Goal: Transaction & Acquisition: Purchase product/service

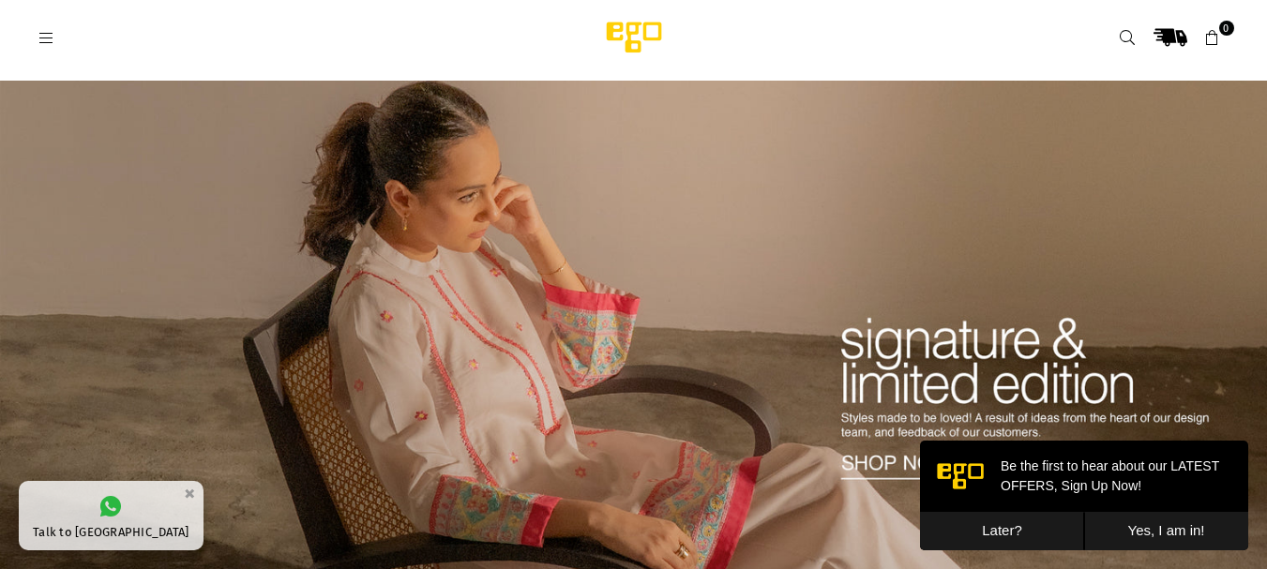
click at [58, 35] on link at bounding box center [47, 37] width 34 height 14
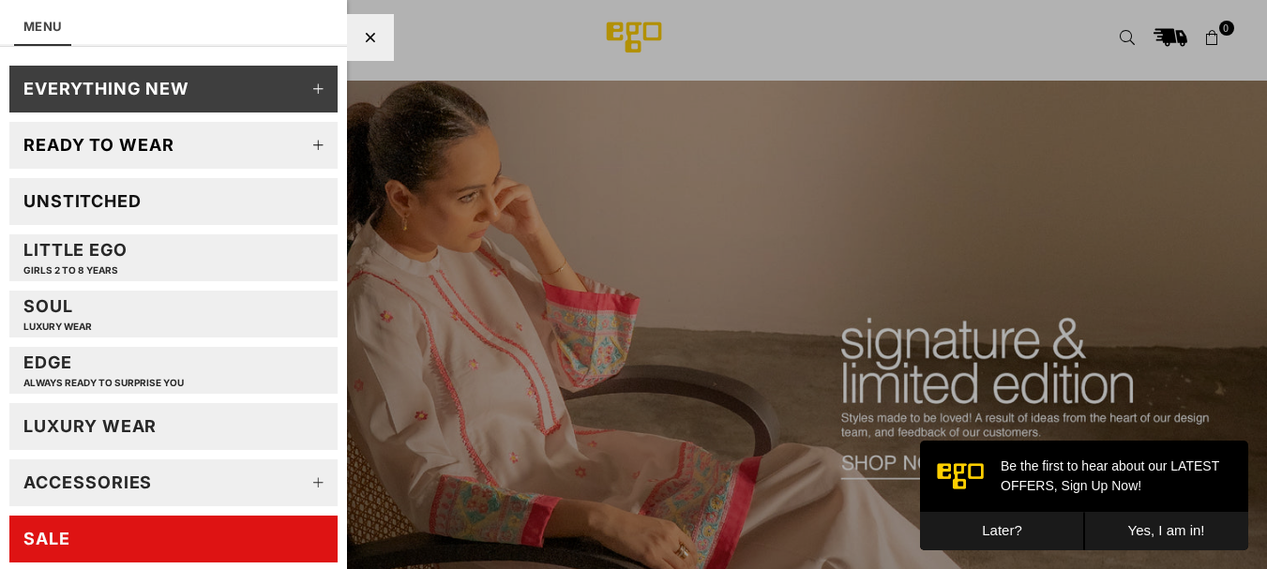
click at [150, 422] on div "LUXURY WEAR" at bounding box center [89, 426] width 133 height 22
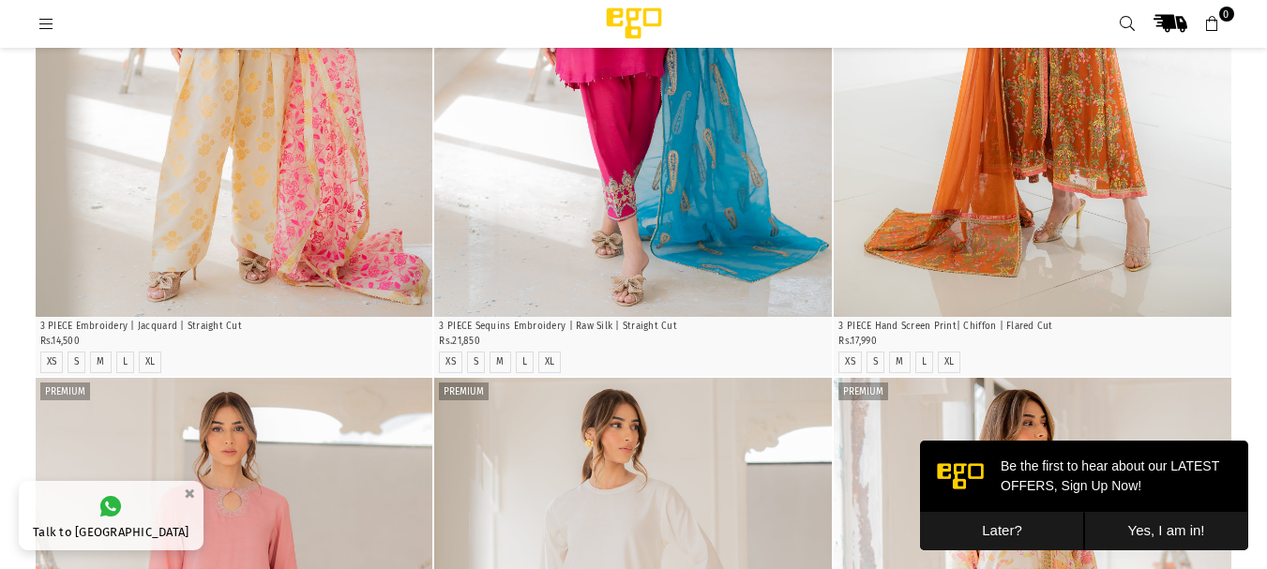
click at [1027, 528] on button "Later?" at bounding box center [1002, 531] width 164 height 38
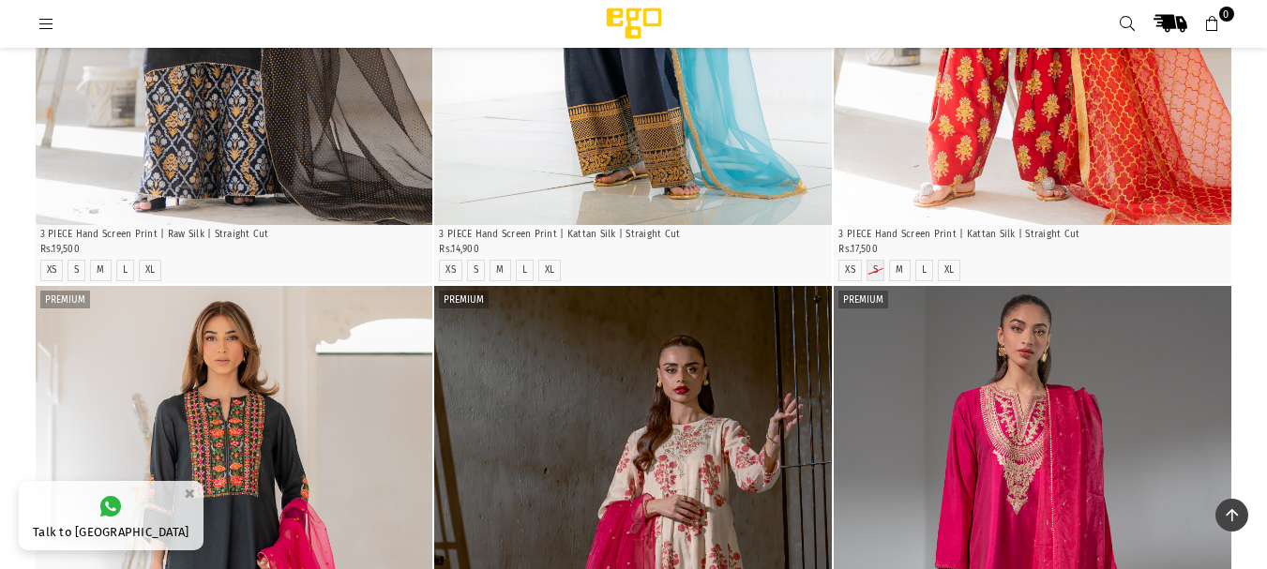
scroll to position [1547, 0]
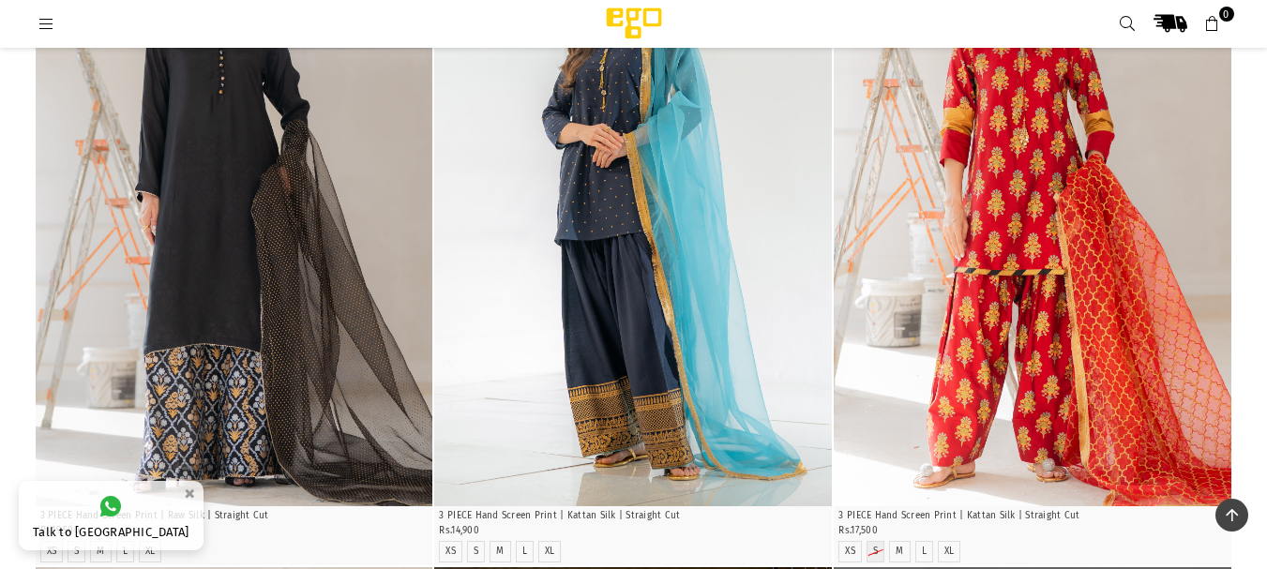
click at [1238, 518] on icon at bounding box center [1232, 515] width 12 height 14
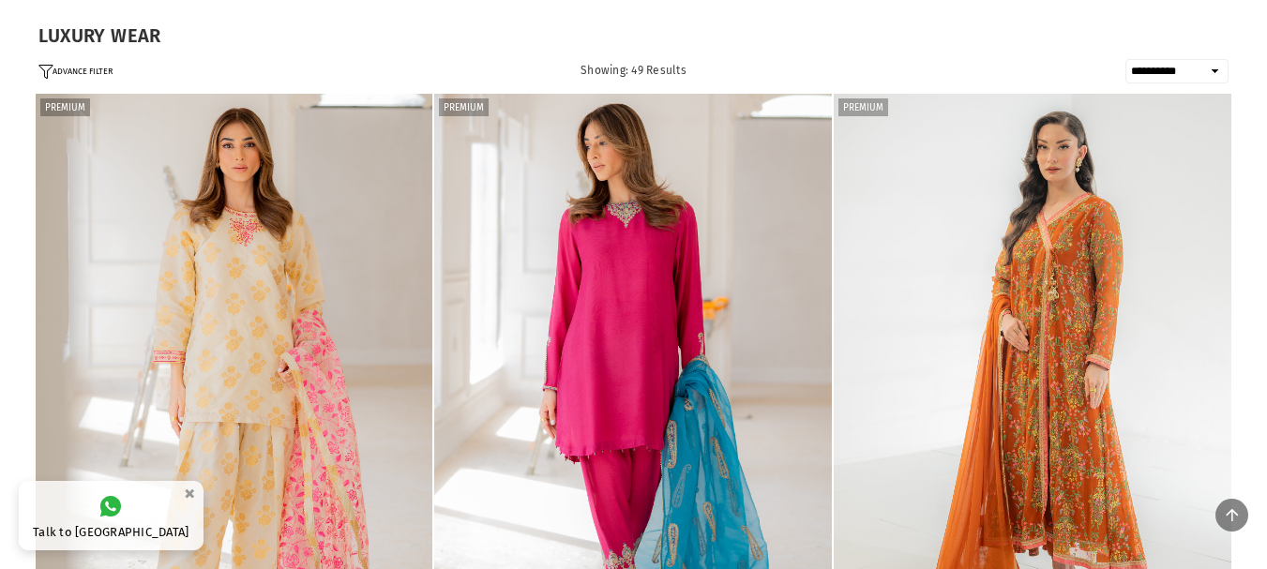
scroll to position [0, 0]
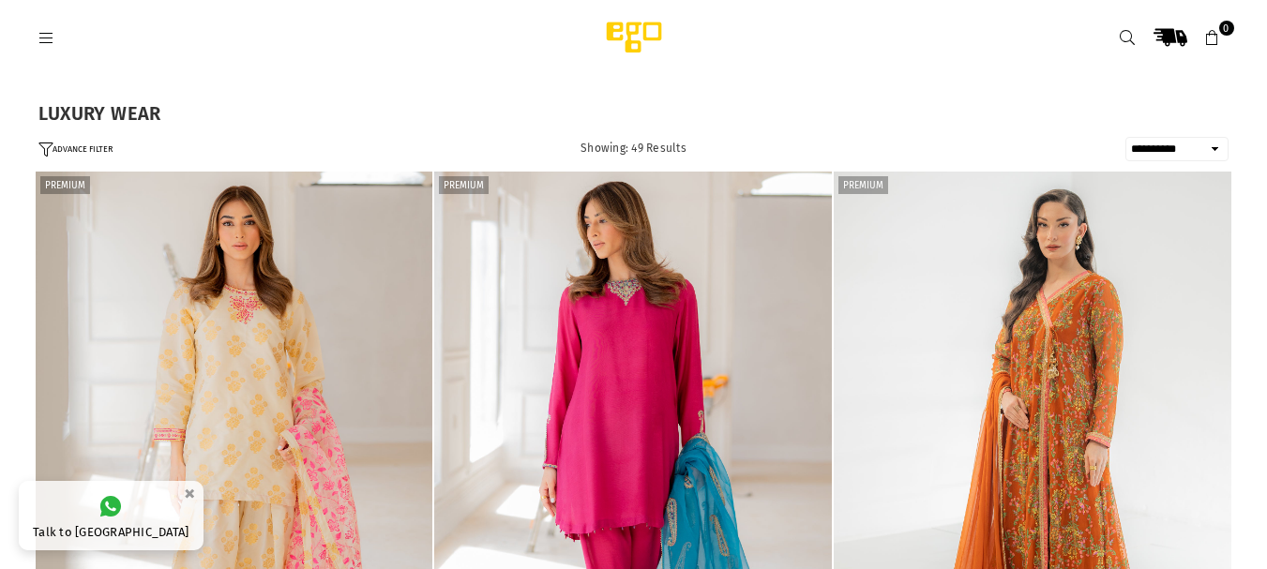
click at [1192, 146] on select "**********" at bounding box center [1176, 149] width 103 height 24
select select "**********"
click at [1125, 137] on select "**********" at bounding box center [1176, 149] width 103 height 24
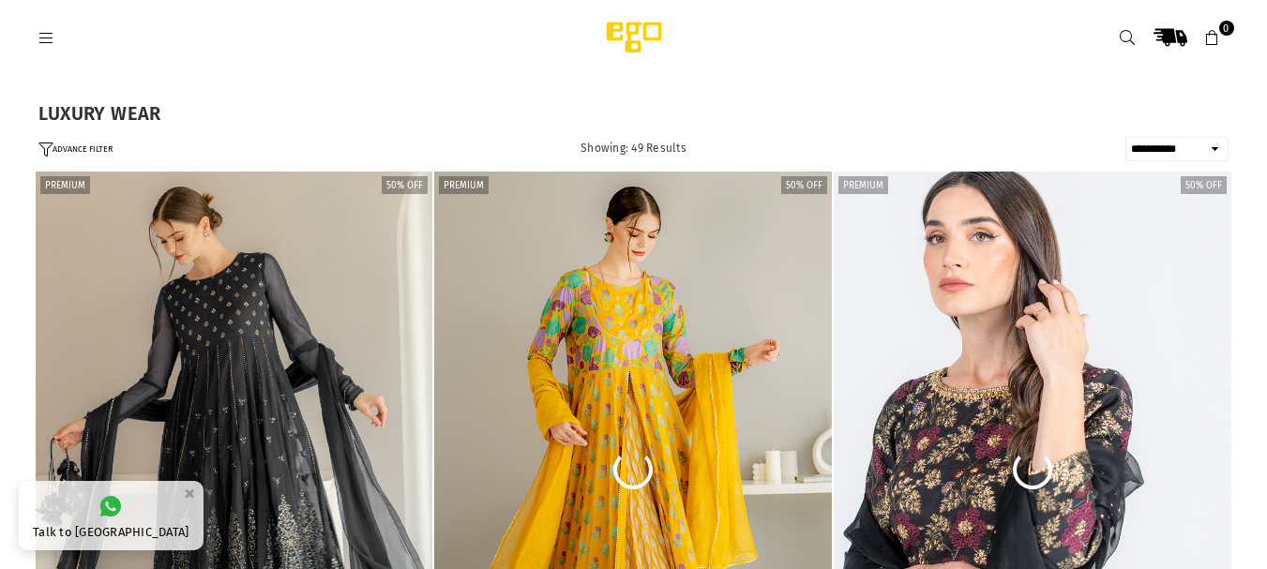
click at [48, 38] on icon at bounding box center [46, 38] width 17 height 17
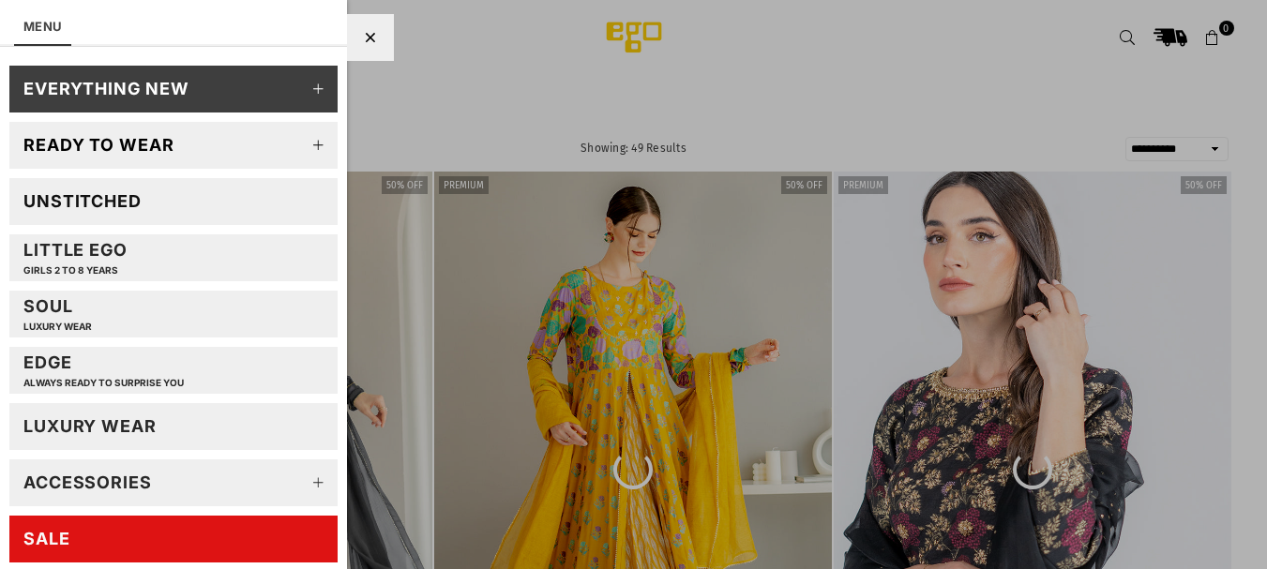
scroll to position [102, 0]
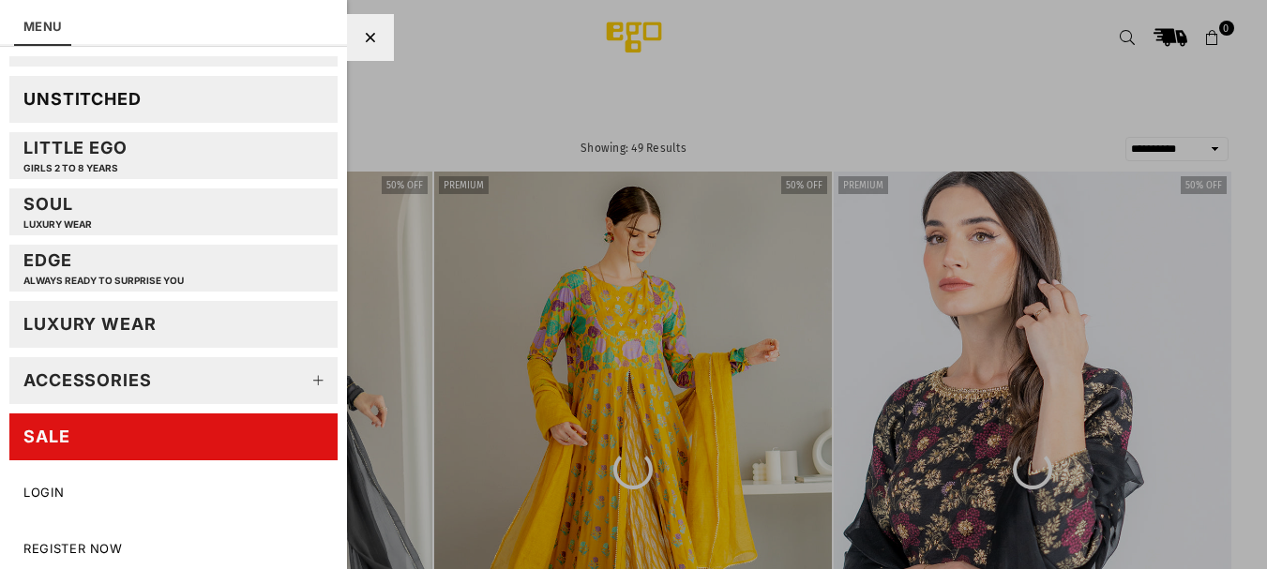
click at [179, 446] on link "SALE" at bounding box center [173, 437] width 328 height 47
click at [64, 434] on div "SALE" at bounding box center [46, 437] width 47 height 22
click at [56, 429] on div "SALE" at bounding box center [46, 437] width 47 height 22
click at [368, 43] on icon at bounding box center [370, 38] width 10 height 14
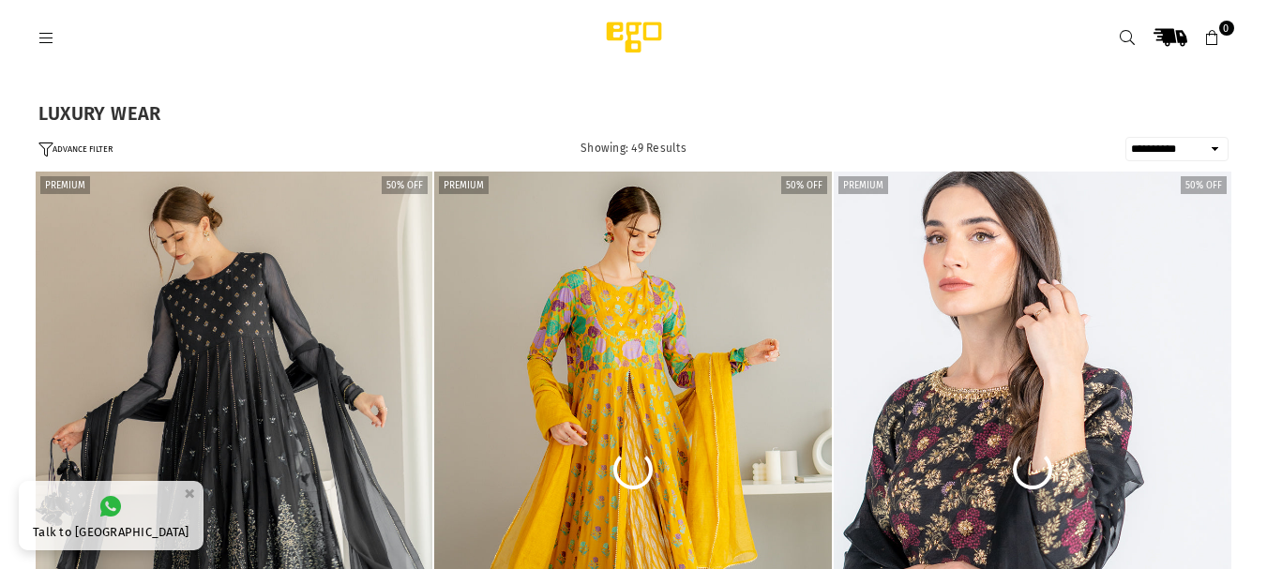
click at [621, 35] on img at bounding box center [633, 38] width 159 height 38
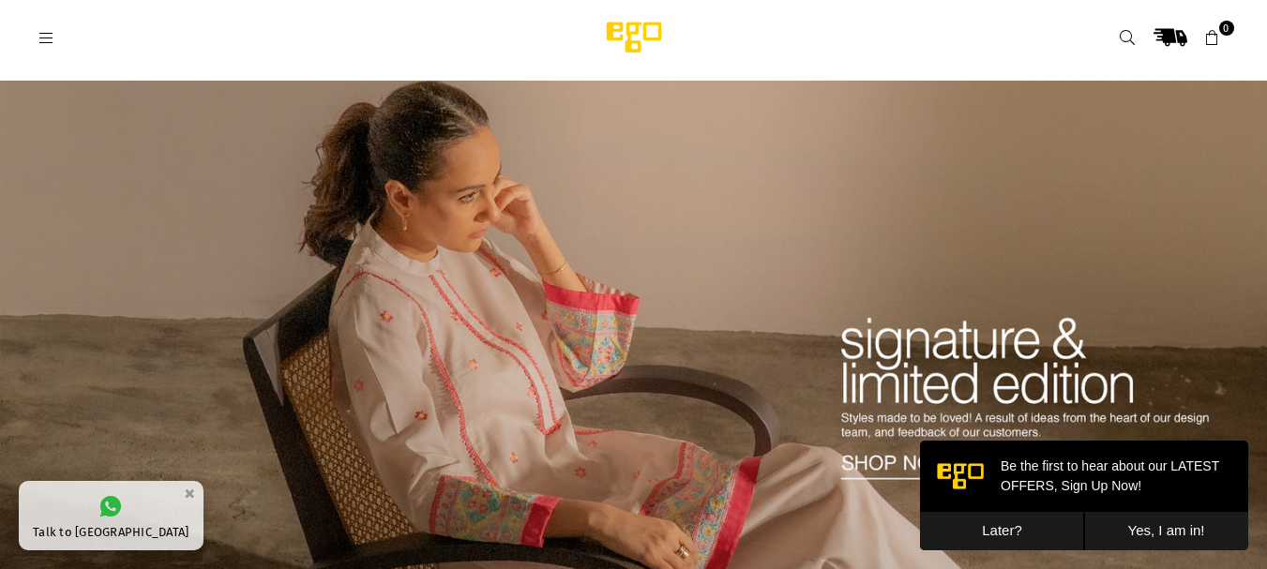
click at [49, 39] on icon at bounding box center [46, 38] width 17 height 17
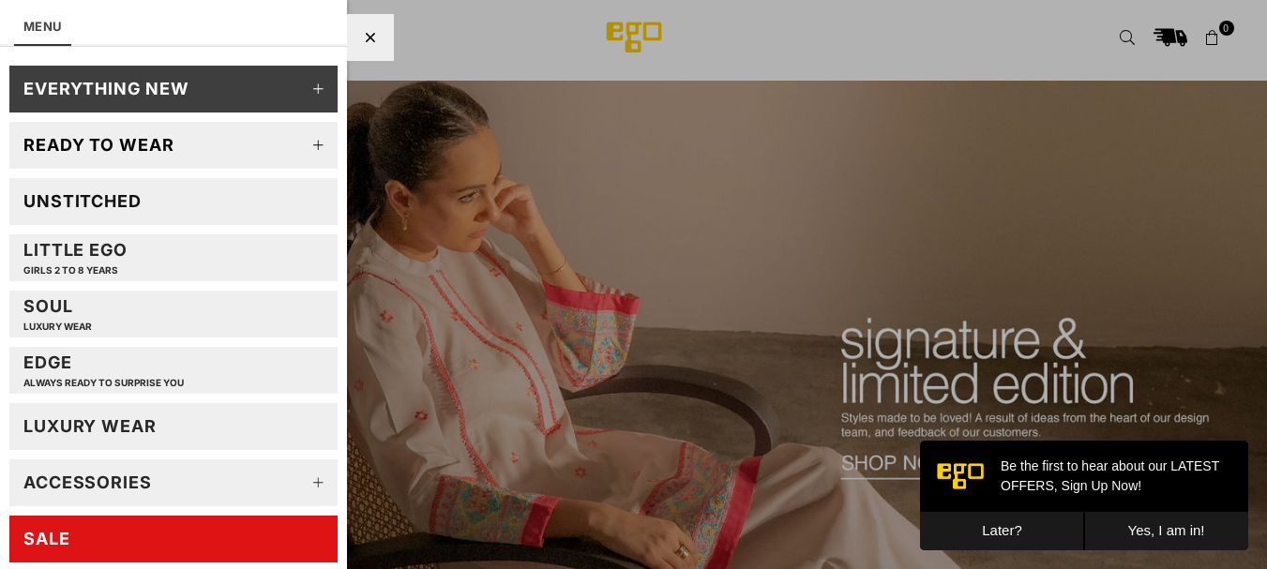
click at [126, 543] on link "SALE" at bounding box center [173, 539] width 328 height 47
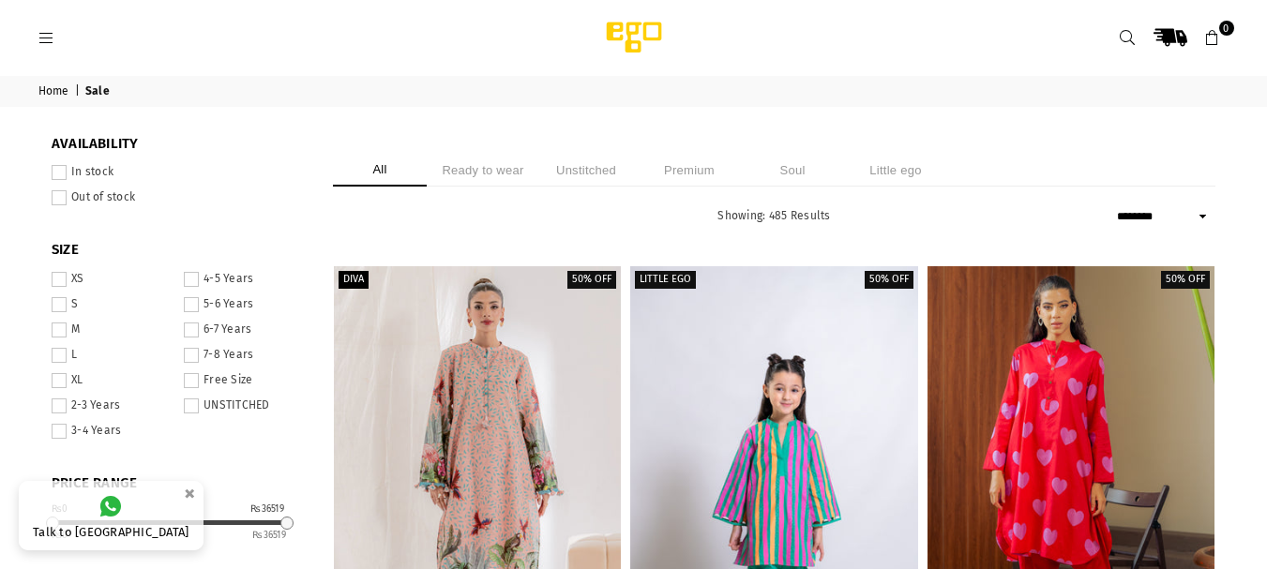
select select "******"
click at [54, 176] on span at bounding box center [59, 172] width 15 height 15
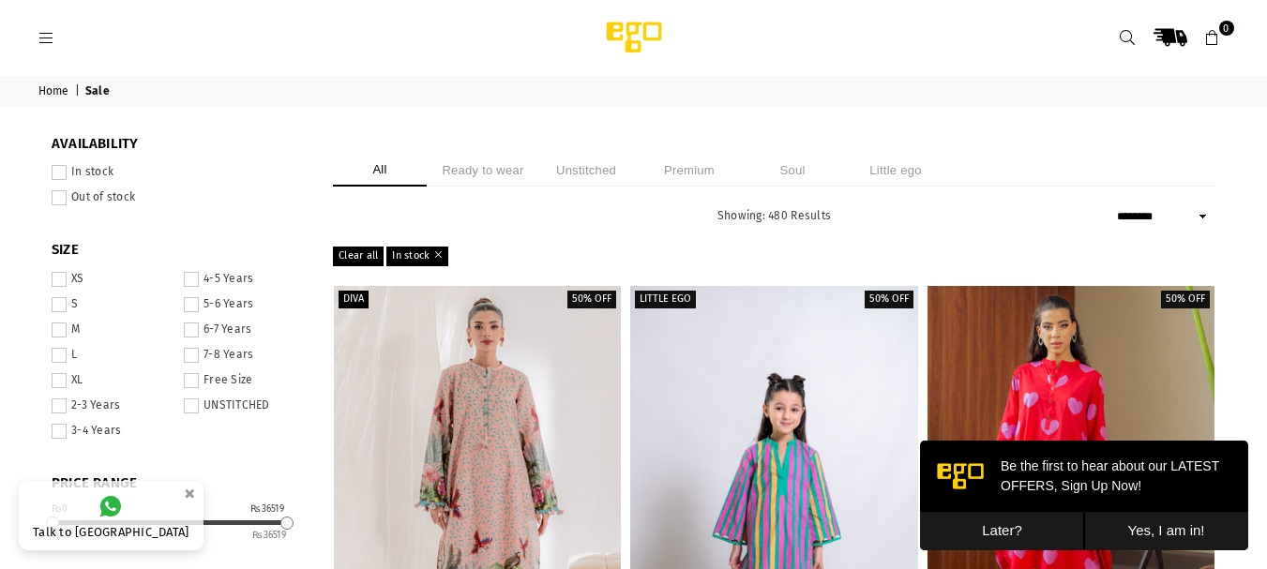
click at [54, 353] on span at bounding box center [59, 355] width 15 height 15
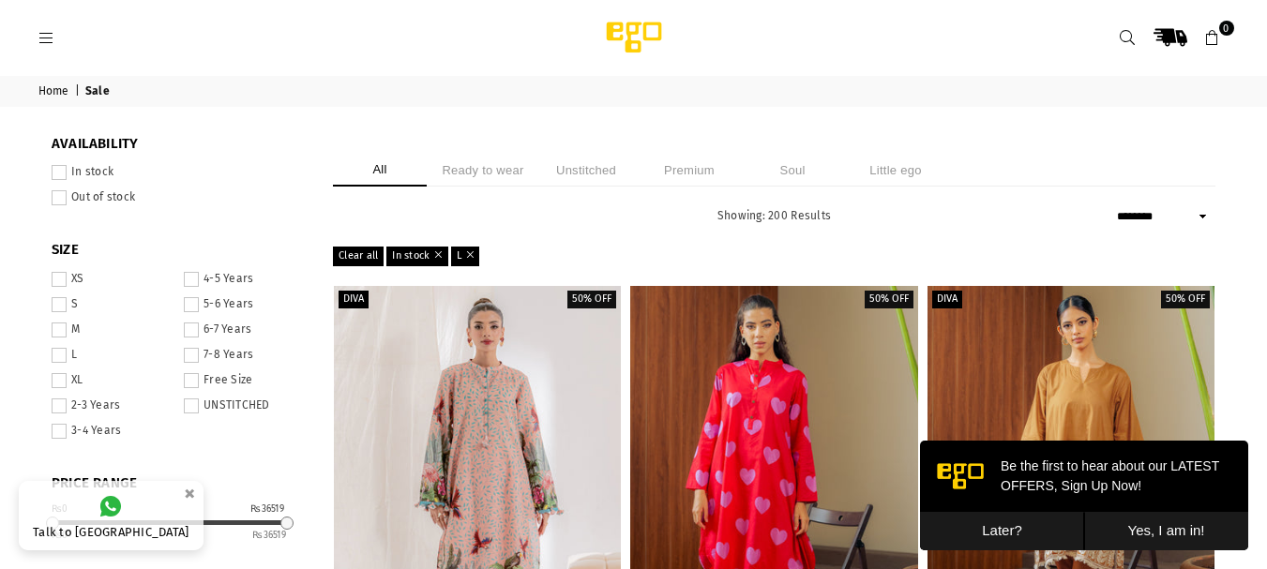
click at [979, 536] on button "Later?" at bounding box center [1002, 531] width 164 height 38
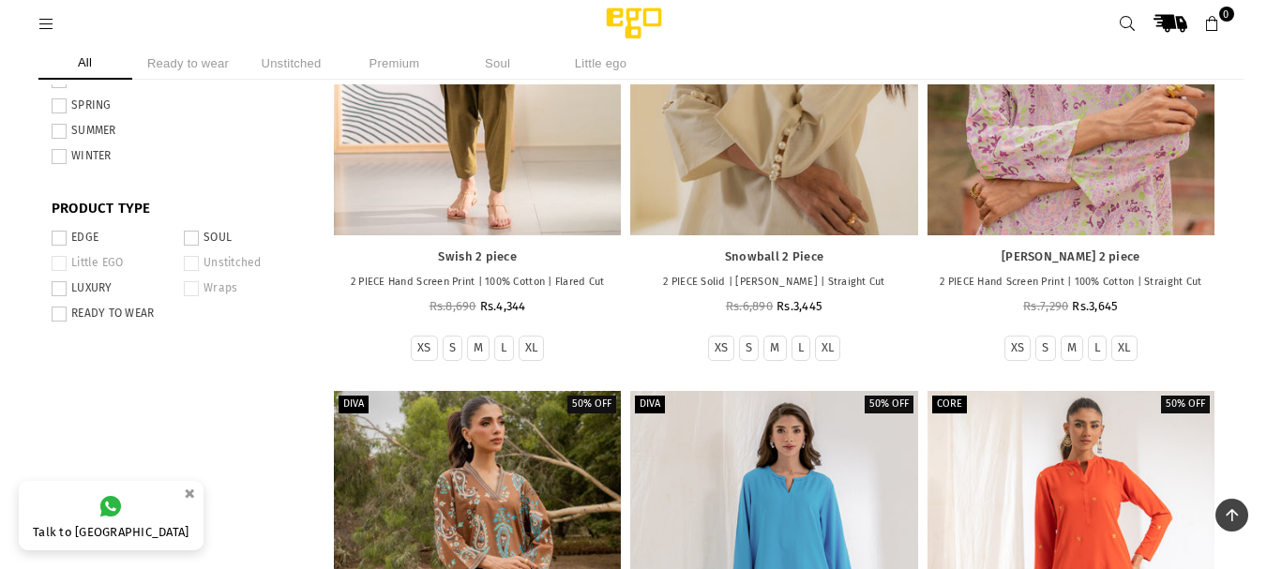
scroll to position [985, 0]
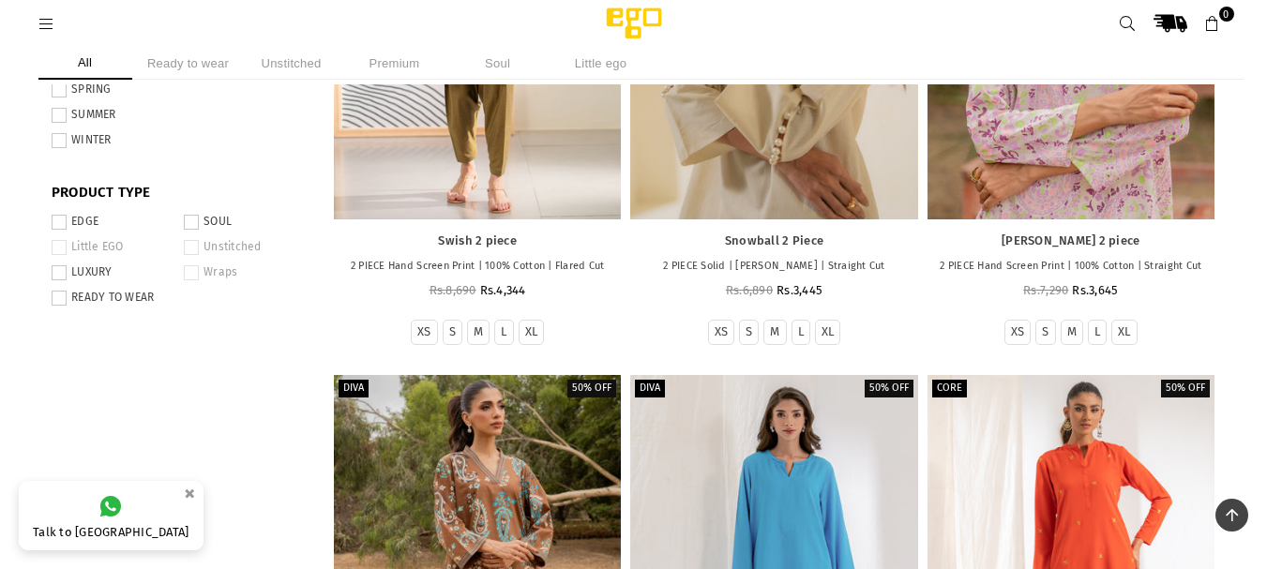
drag, startPoint x: 57, startPoint y: 275, endPoint x: 75, endPoint y: 272, distance: 18.0
click at [58, 275] on span at bounding box center [59, 272] width 15 height 15
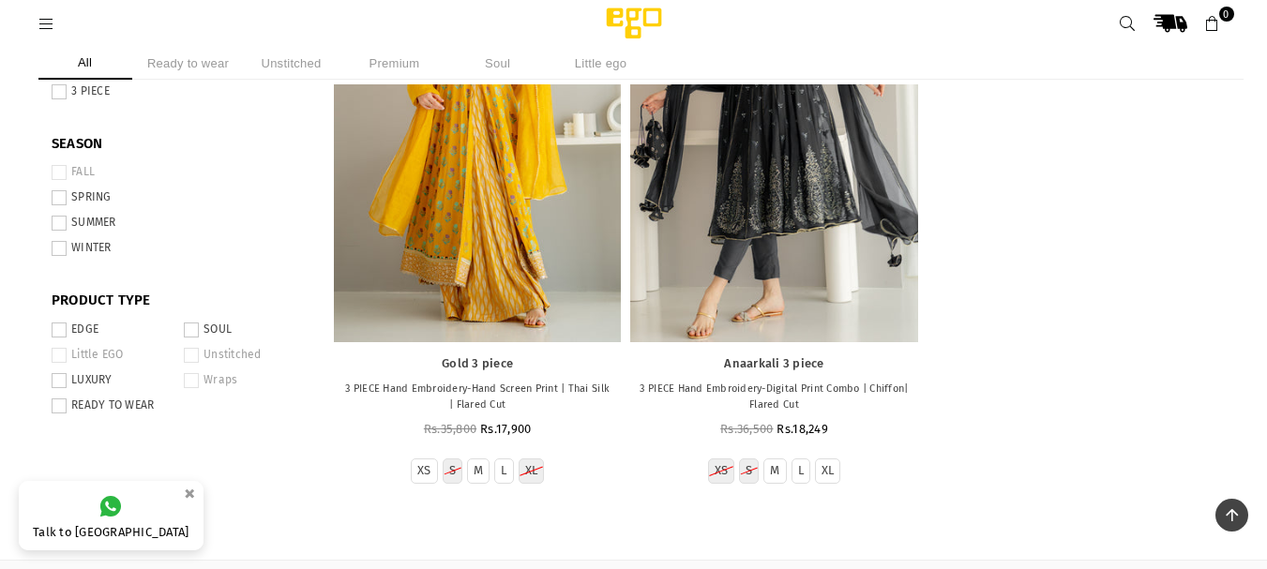
scroll to position [985, 0]
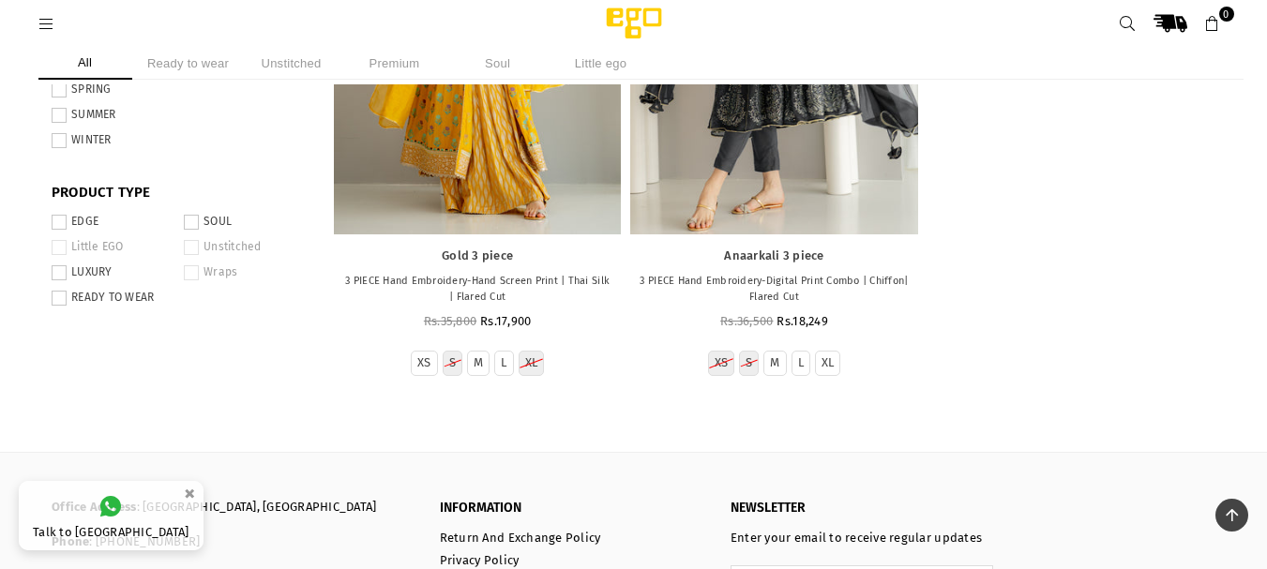
click at [62, 276] on span at bounding box center [59, 272] width 15 height 15
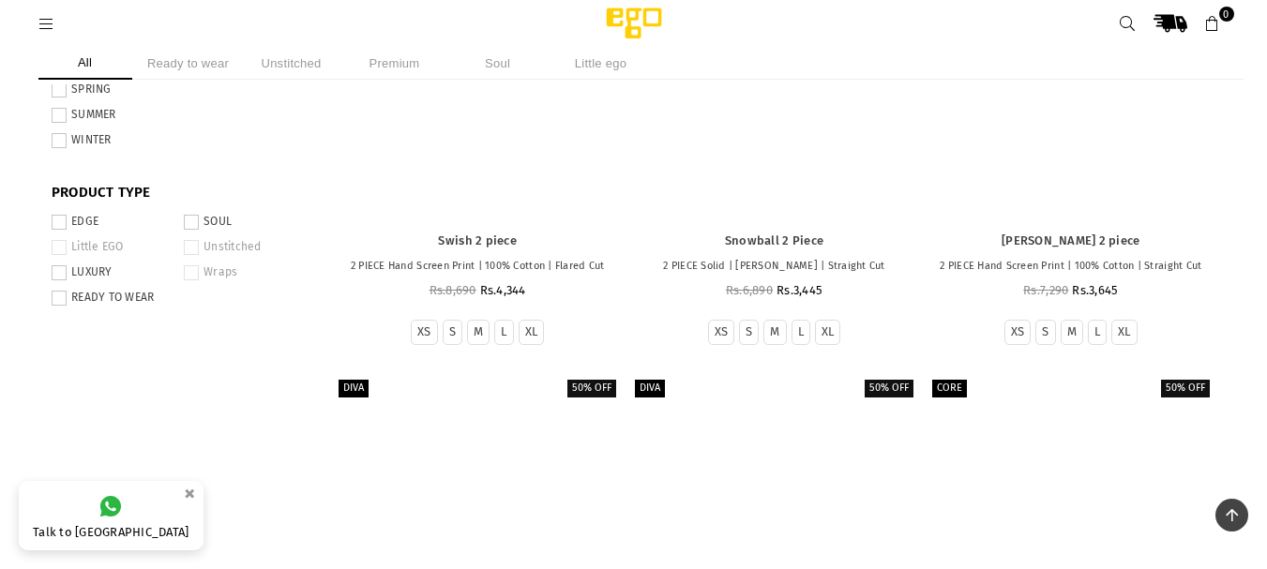
click at [53, 220] on span at bounding box center [59, 222] width 15 height 15
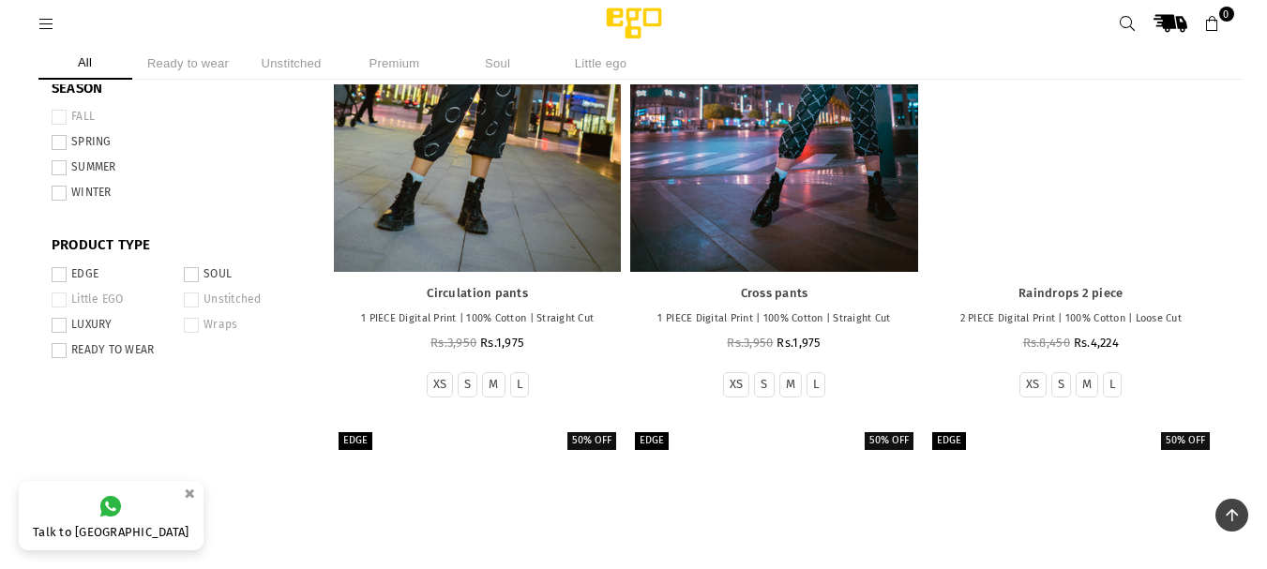
scroll to position [891, 0]
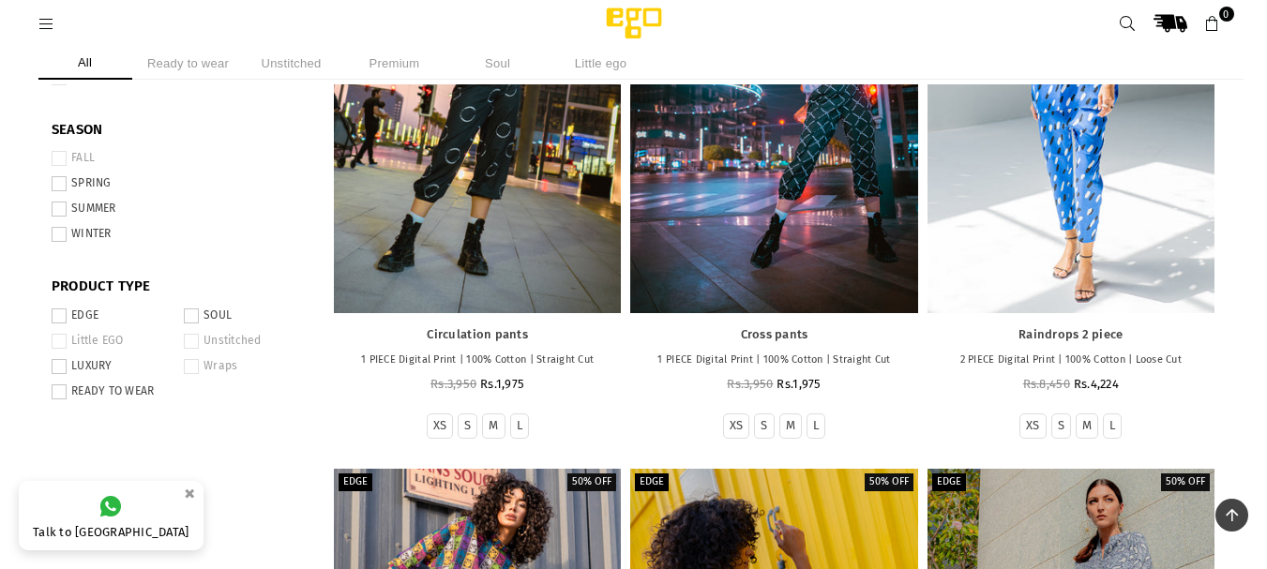
click at [189, 319] on span at bounding box center [191, 316] width 15 height 15
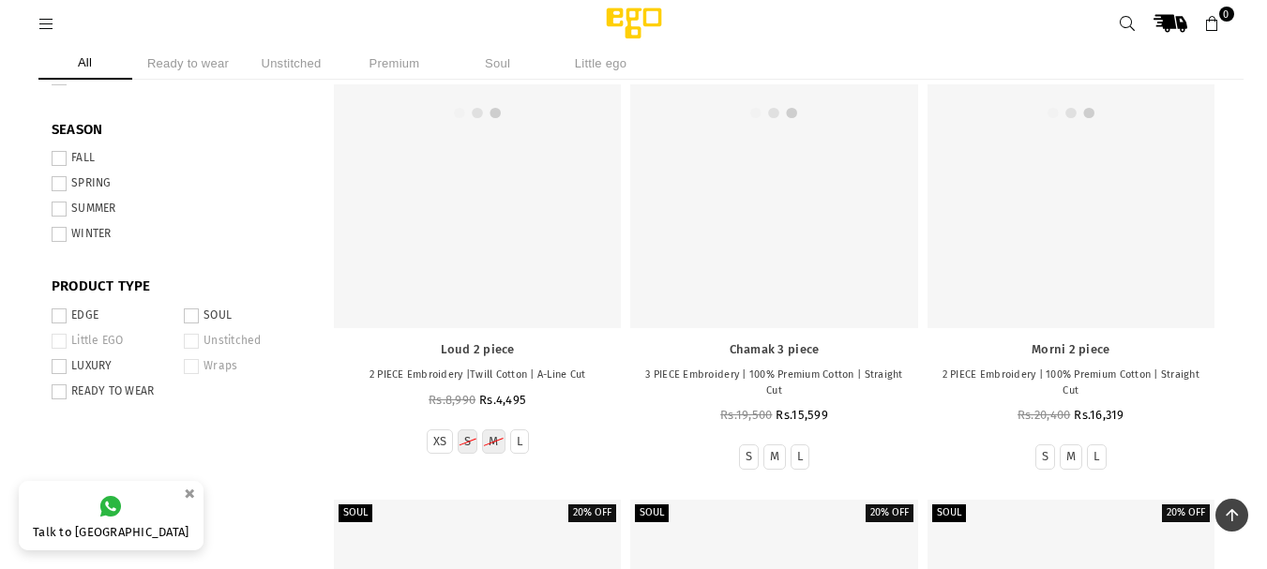
click at [61, 316] on span at bounding box center [59, 316] width 15 height 15
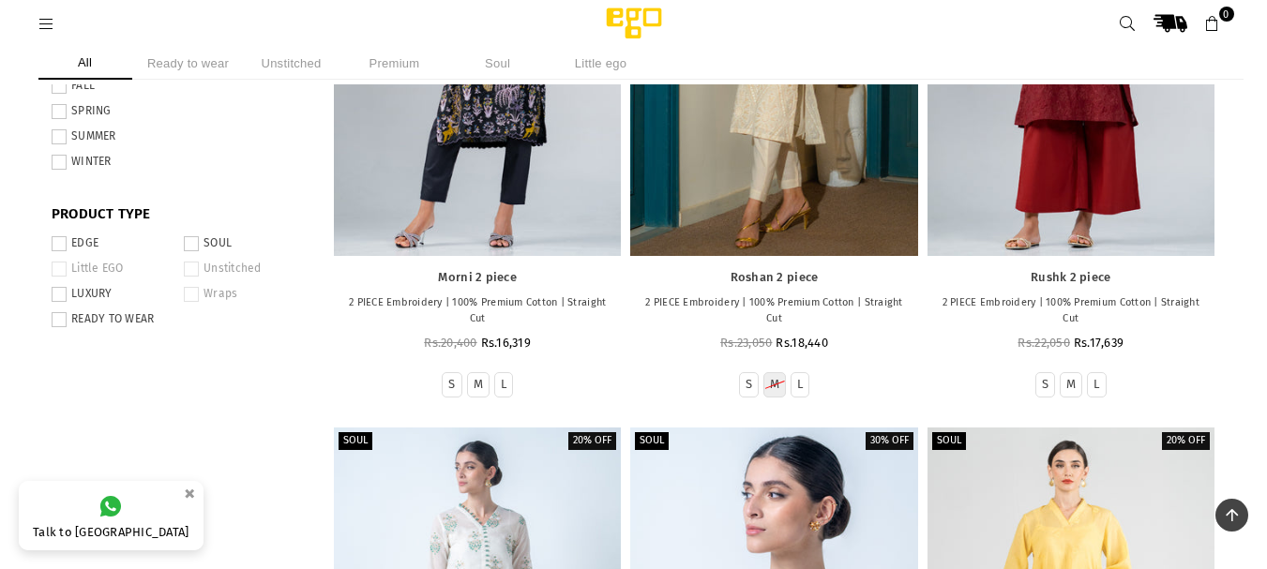
scroll to position [1078, 0]
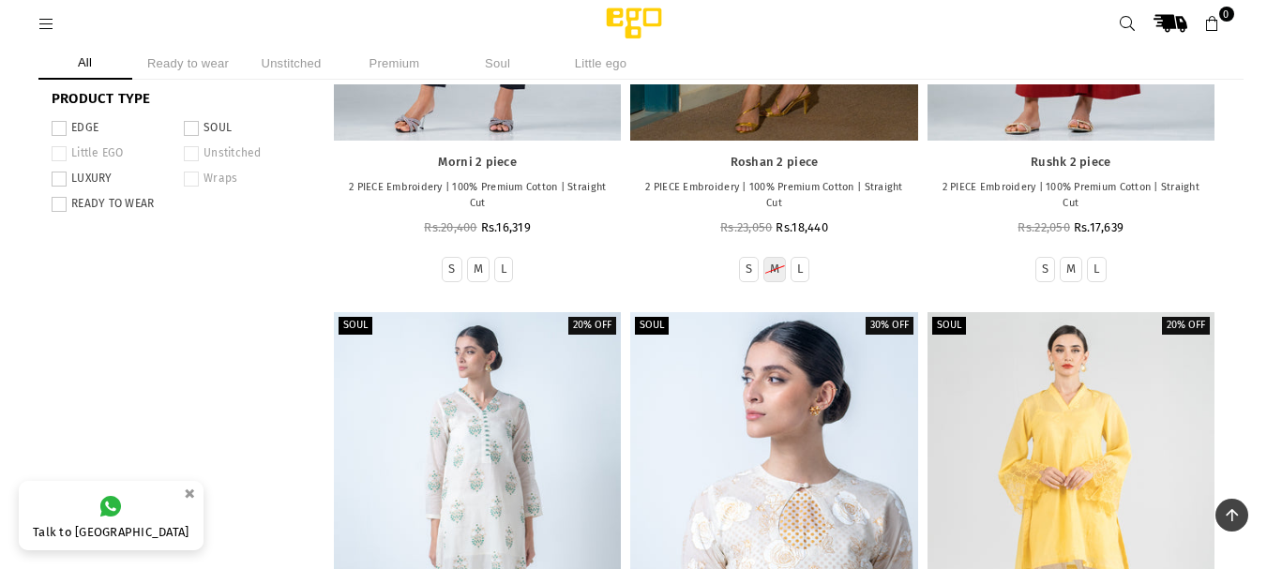
click at [201, 128] on label "SOUL" at bounding box center [244, 128] width 121 height 15
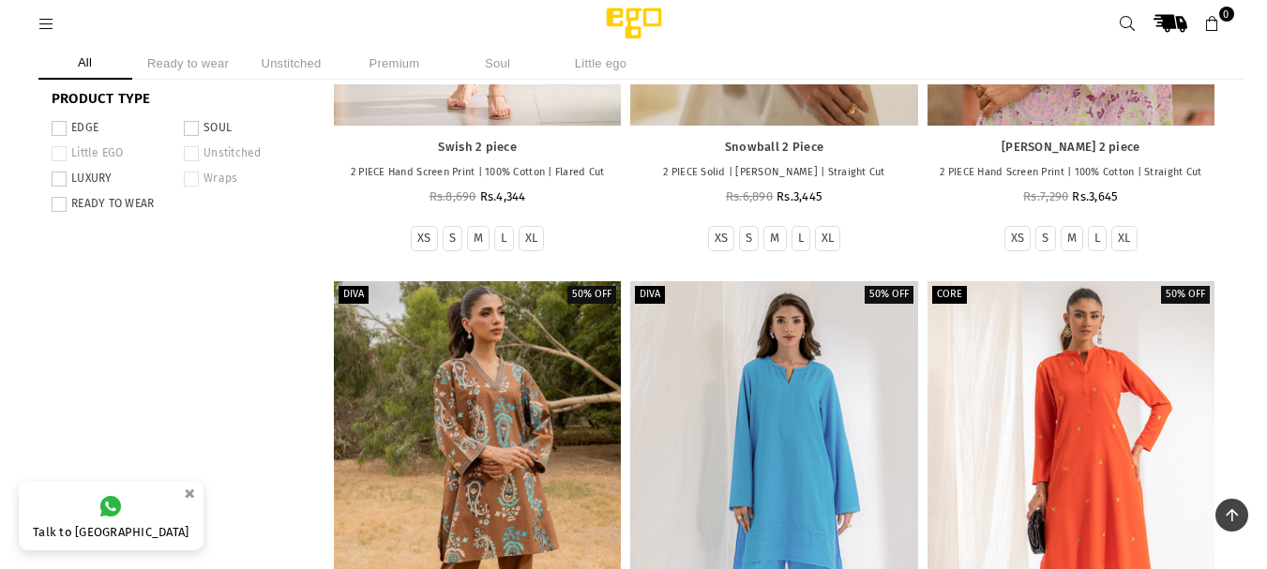
click at [67, 199] on label "READY TO WEAR" at bounding box center [112, 204] width 121 height 15
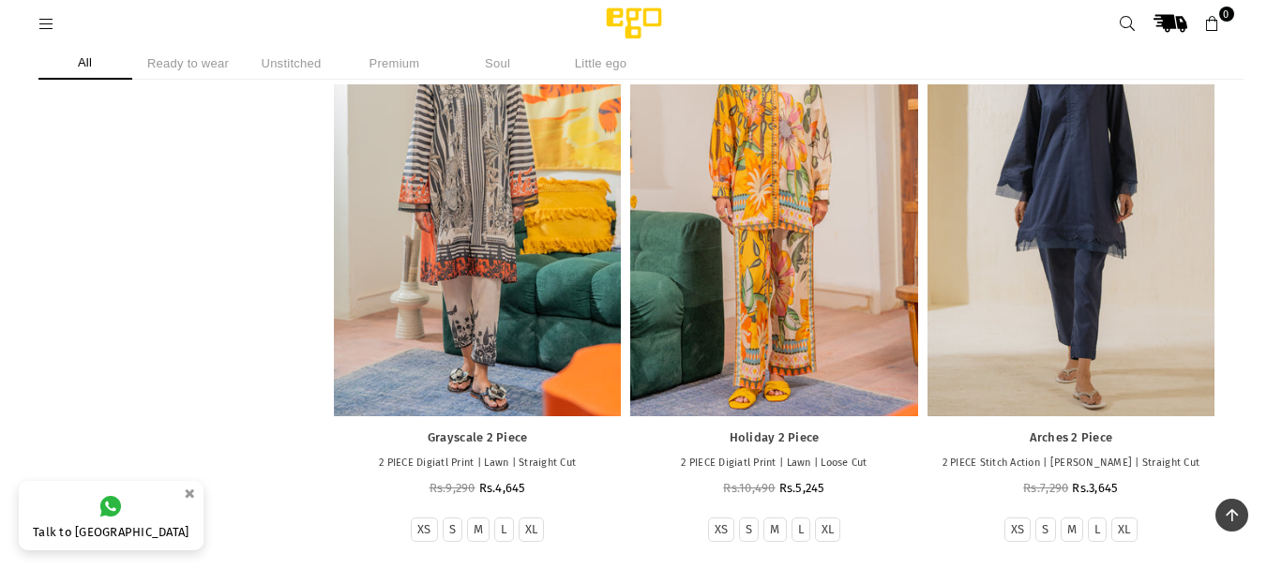
scroll to position [25457, 0]
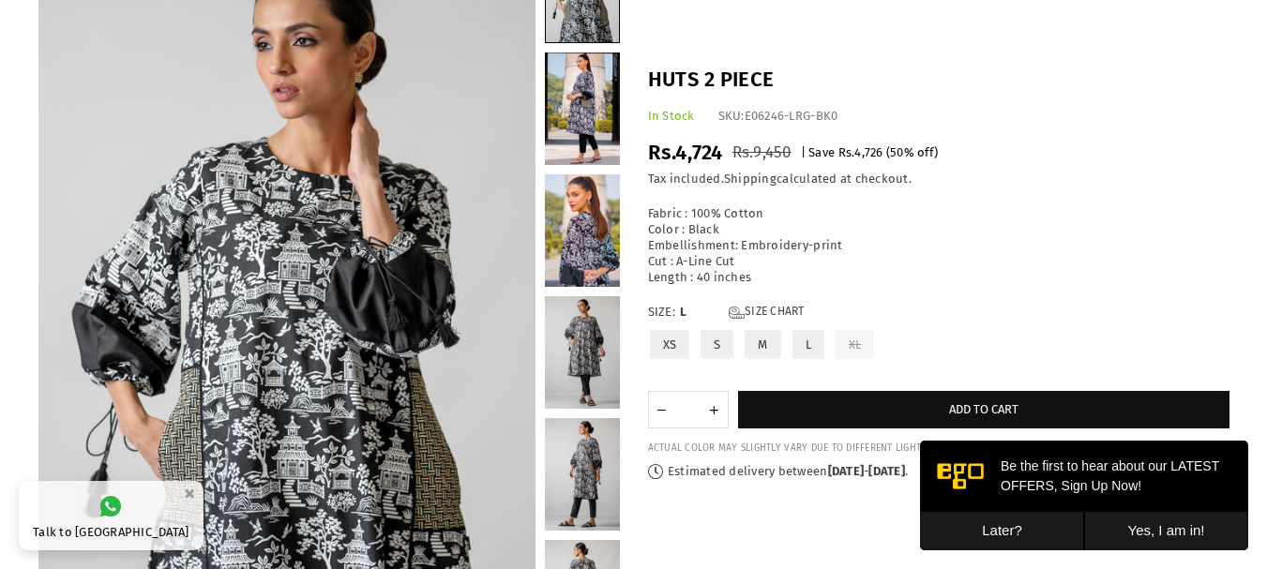
scroll to position [328, 0]
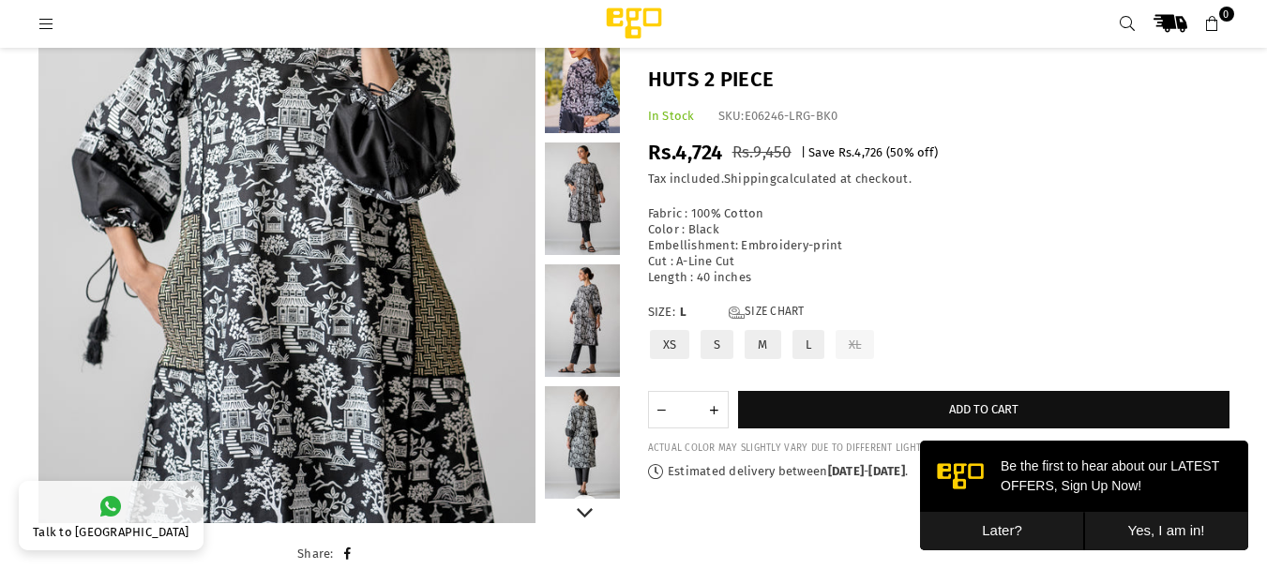
click at [591, 188] on link at bounding box center [582, 199] width 75 height 113
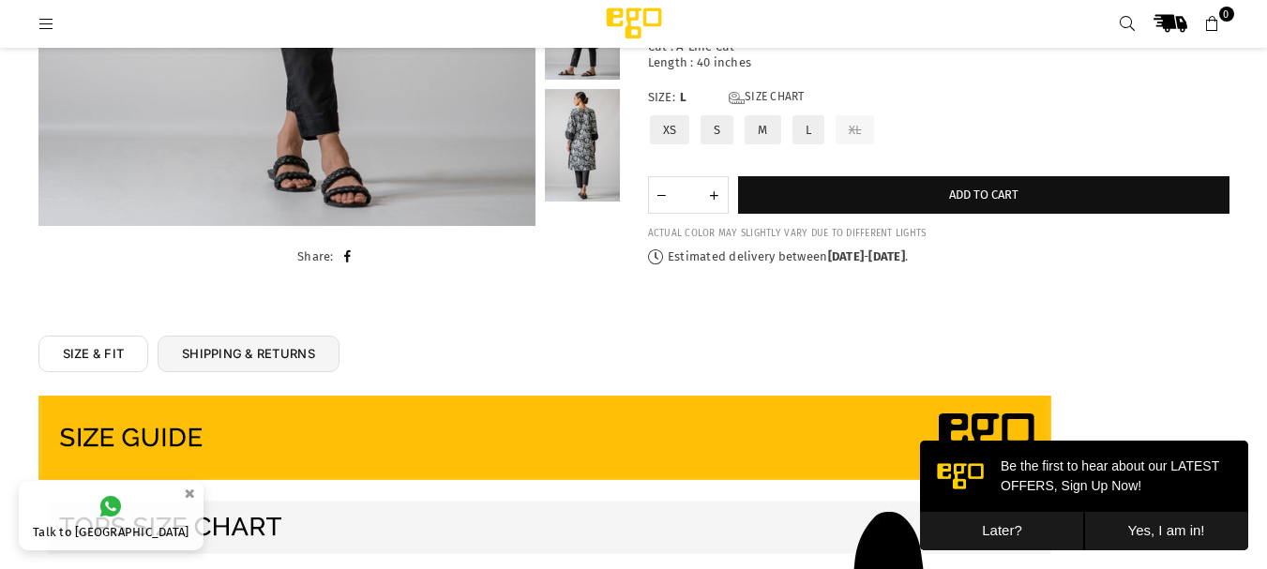
scroll to position [281, 0]
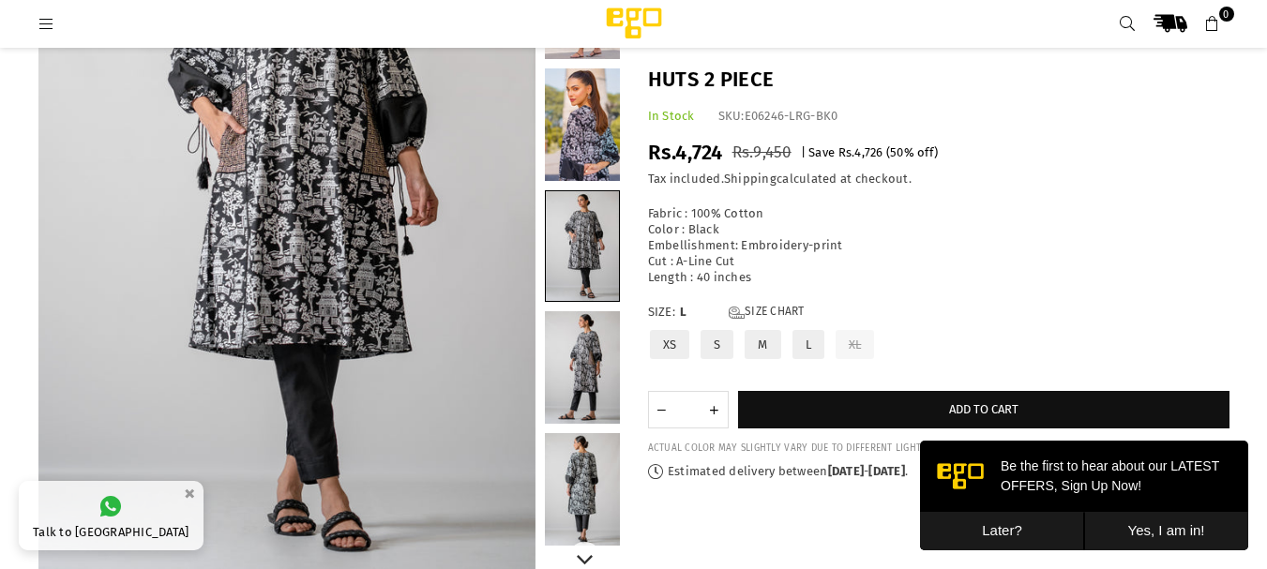
click at [607, 127] on link at bounding box center [582, 124] width 75 height 113
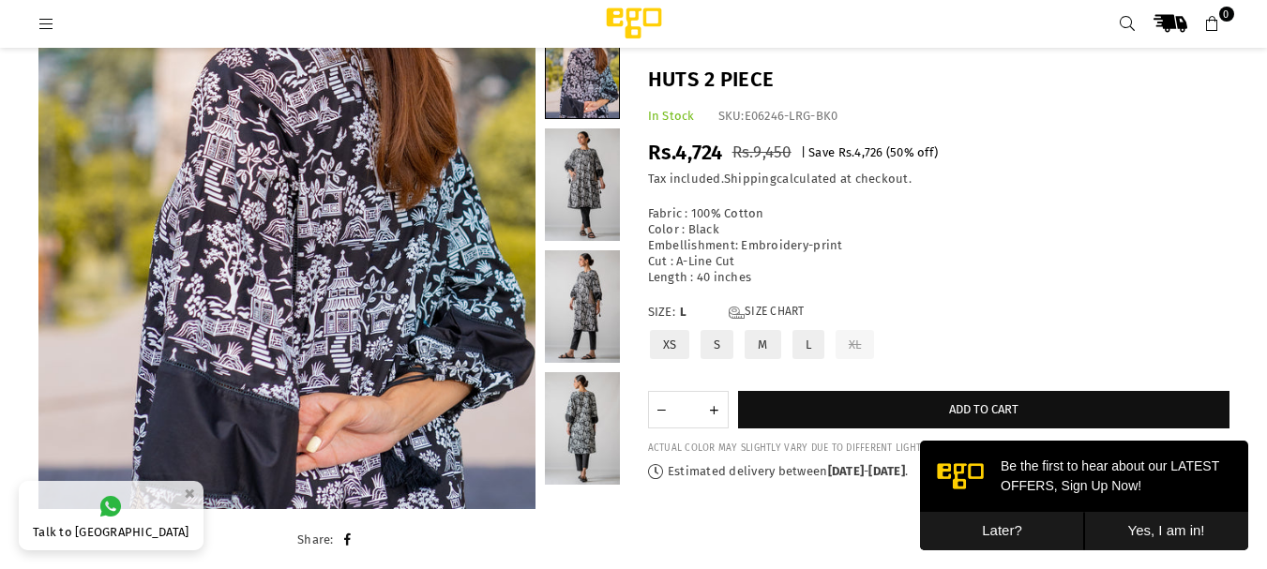
scroll to position [375, 0]
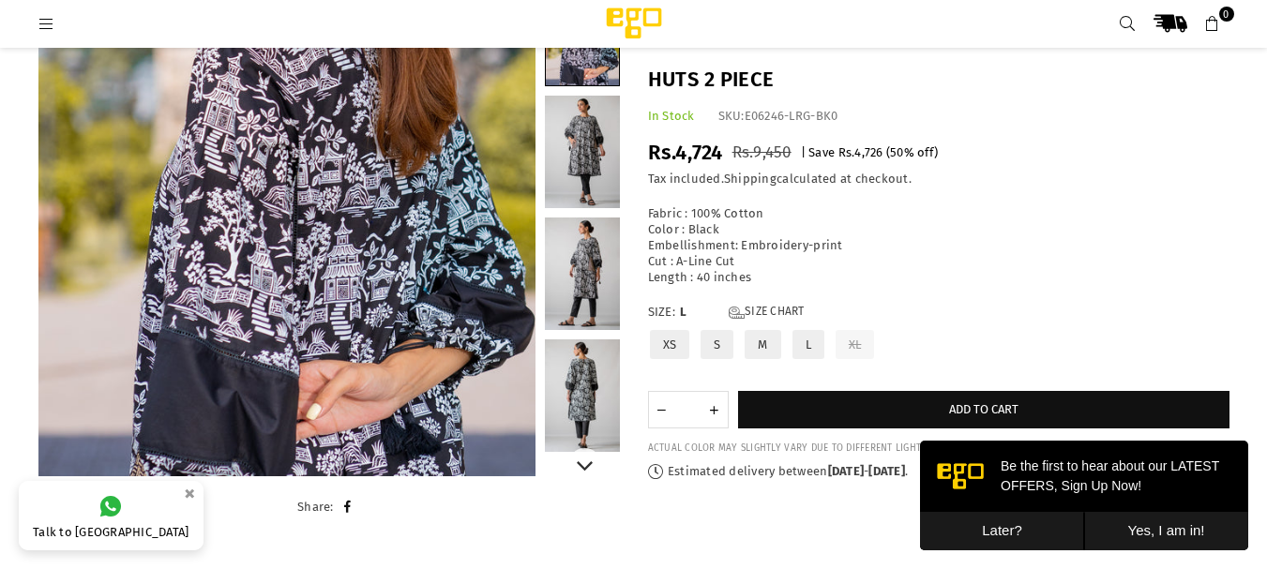
click at [587, 384] on link at bounding box center [582, 395] width 75 height 113
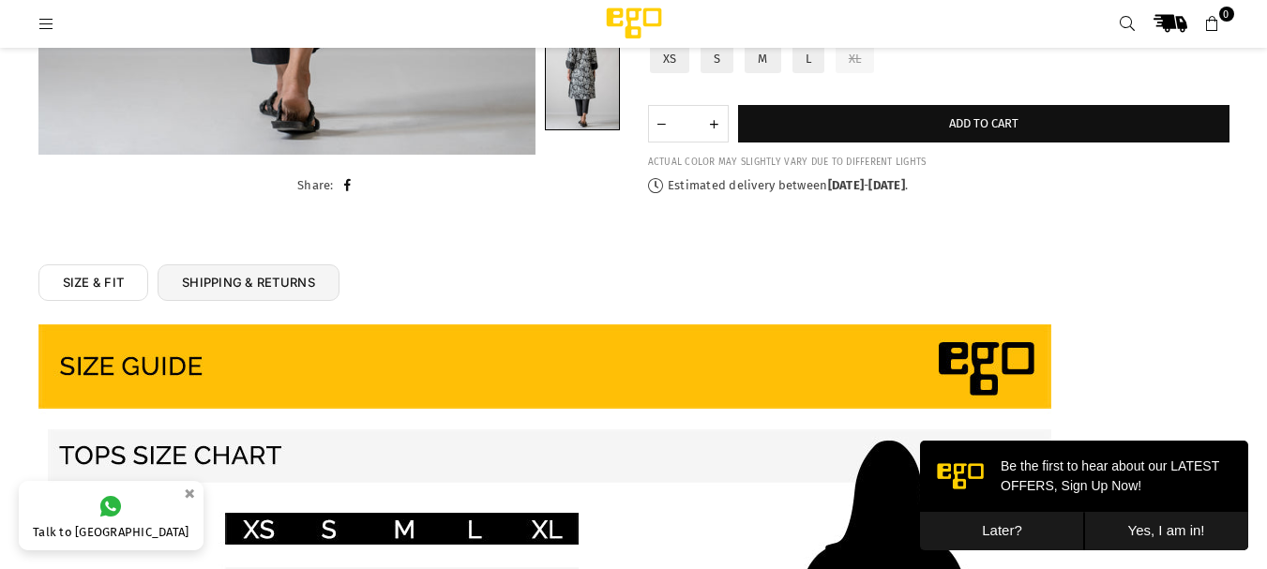
scroll to position [703, 0]
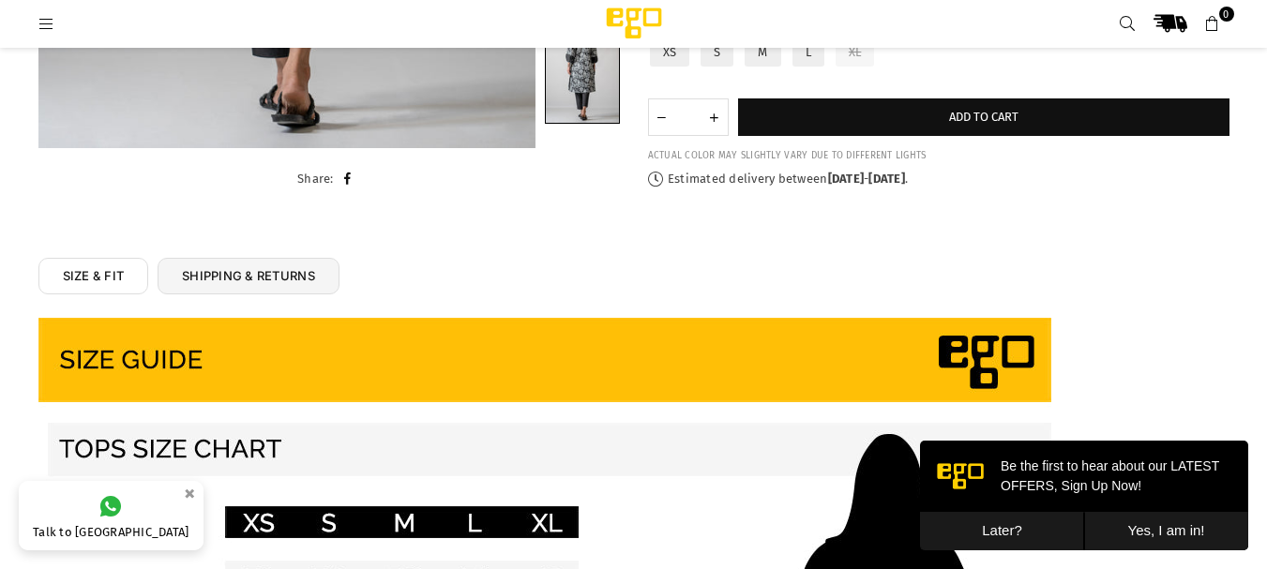
click at [993, 536] on button "Later?" at bounding box center [1002, 531] width 164 height 38
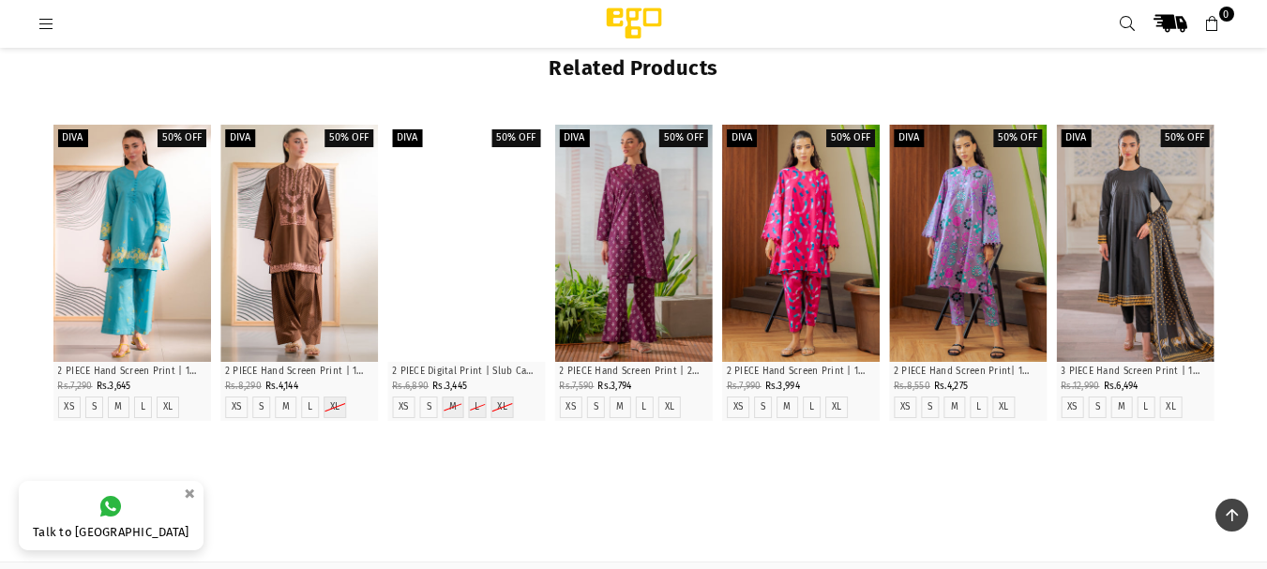
scroll to position [2516, 0]
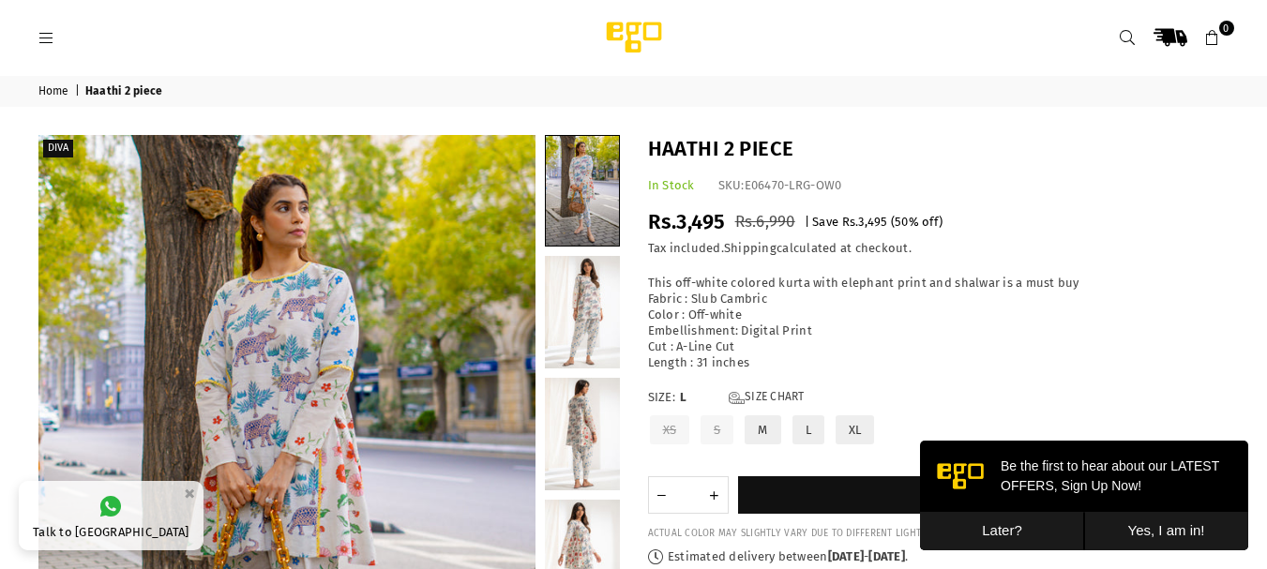
scroll to position [94, 0]
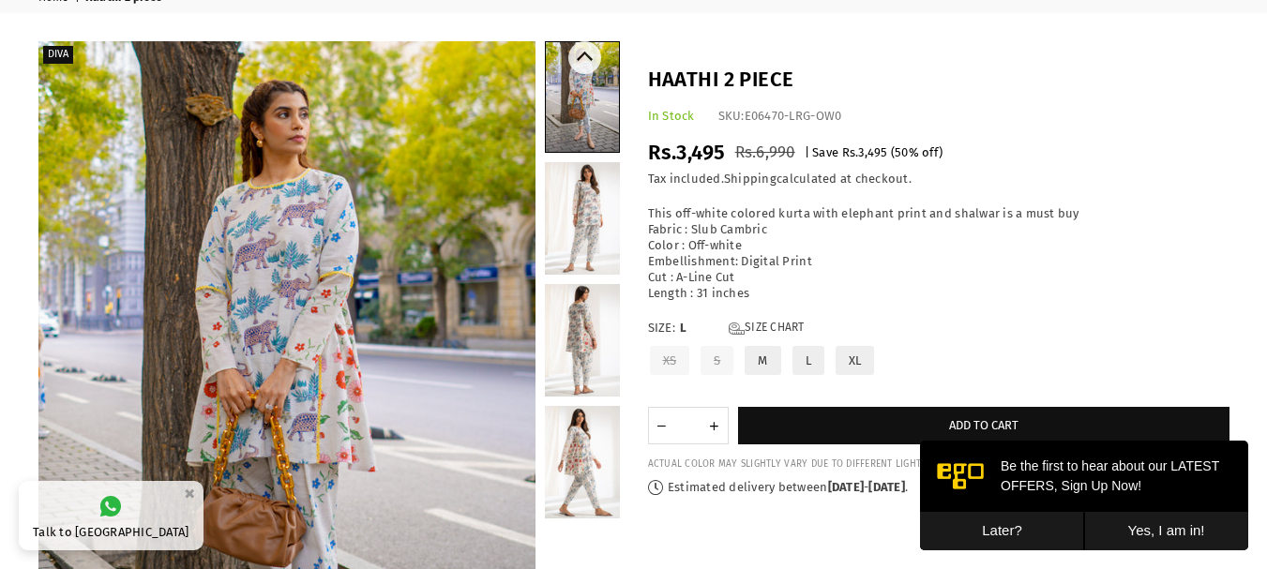
click at [595, 218] on link at bounding box center [582, 218] width 75 height 113
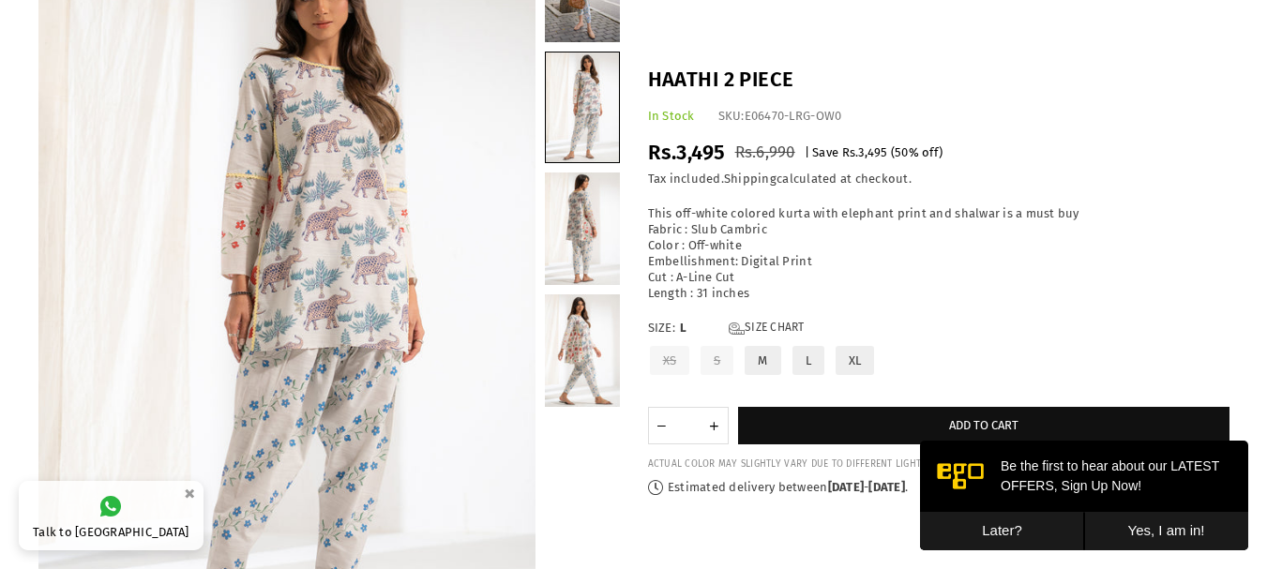
scroll to position [47, 0]
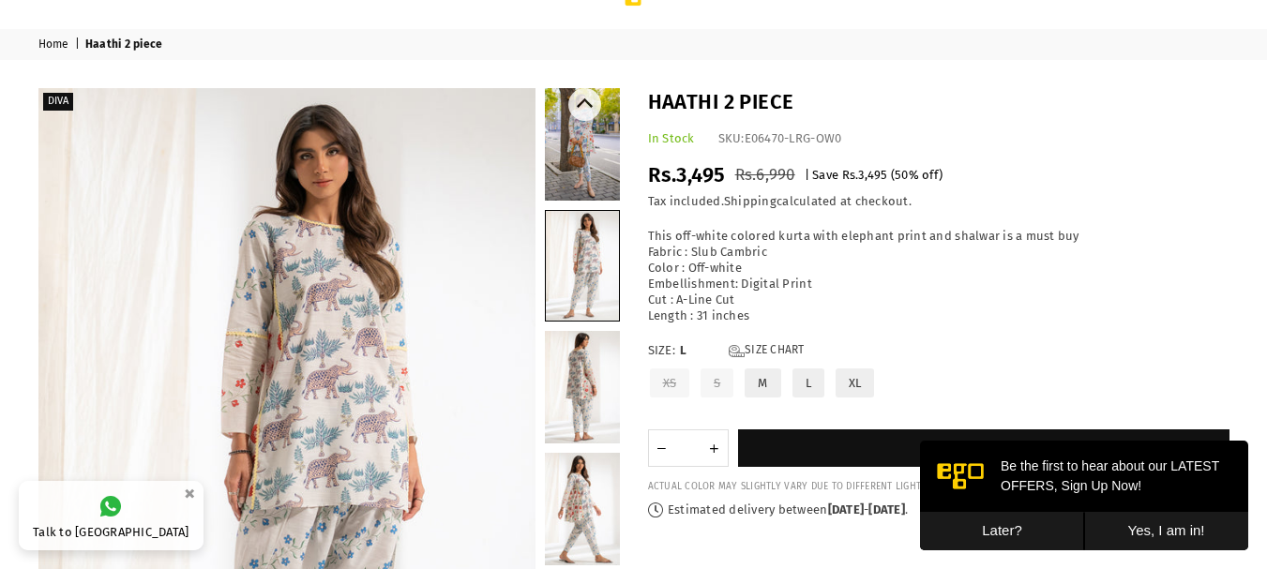
click at [595, 386] on link at bounding box center [582, 387] width 75 height 113
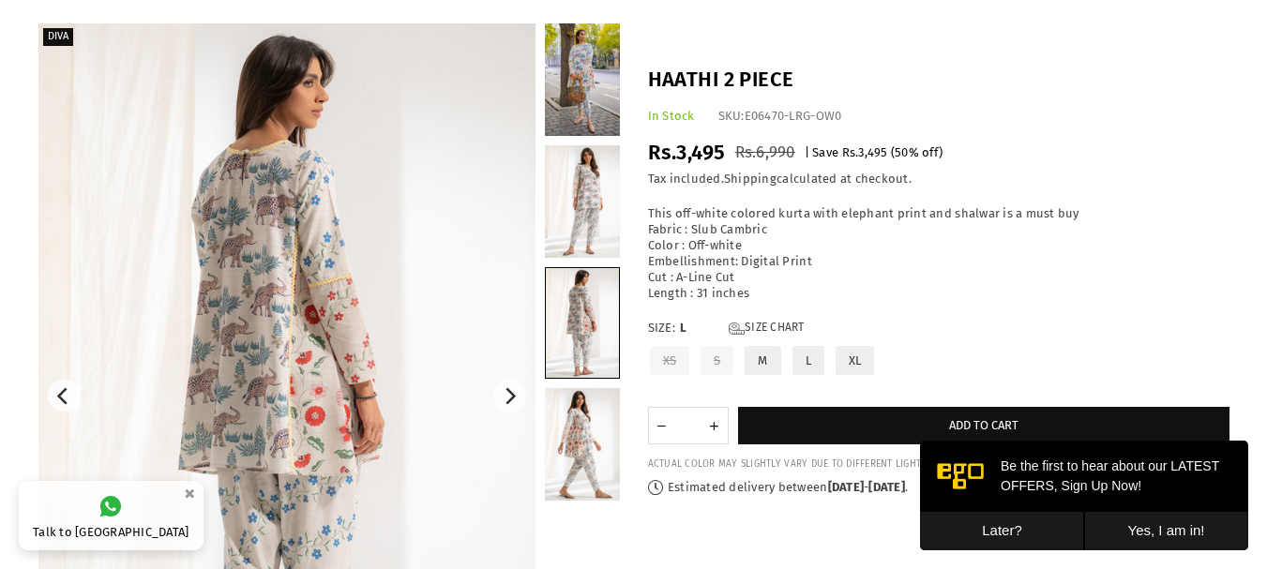
scroll to position [188, 0]
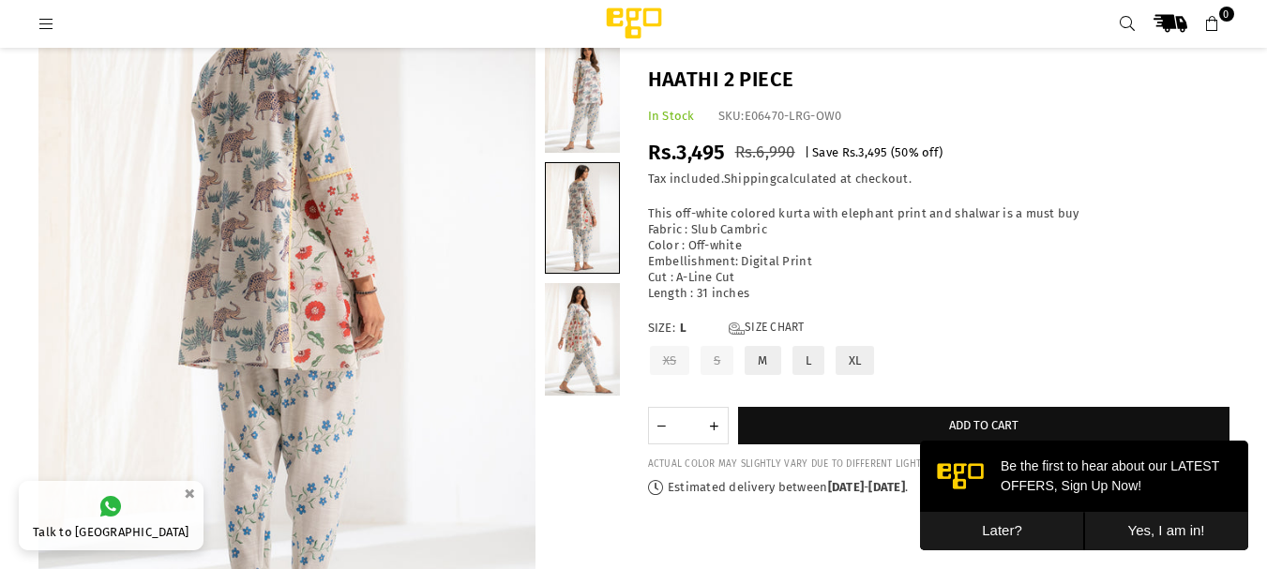
click at [610, 372] on link at bounding box center [582, 339] width 75 height 113
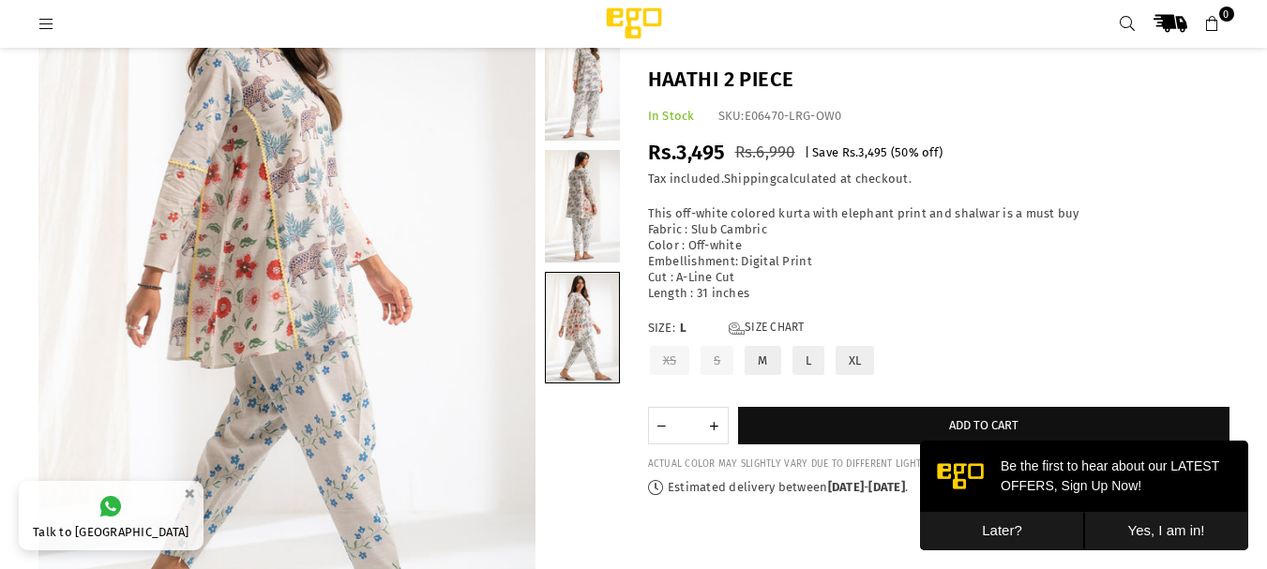
scroll to position [141, 0]
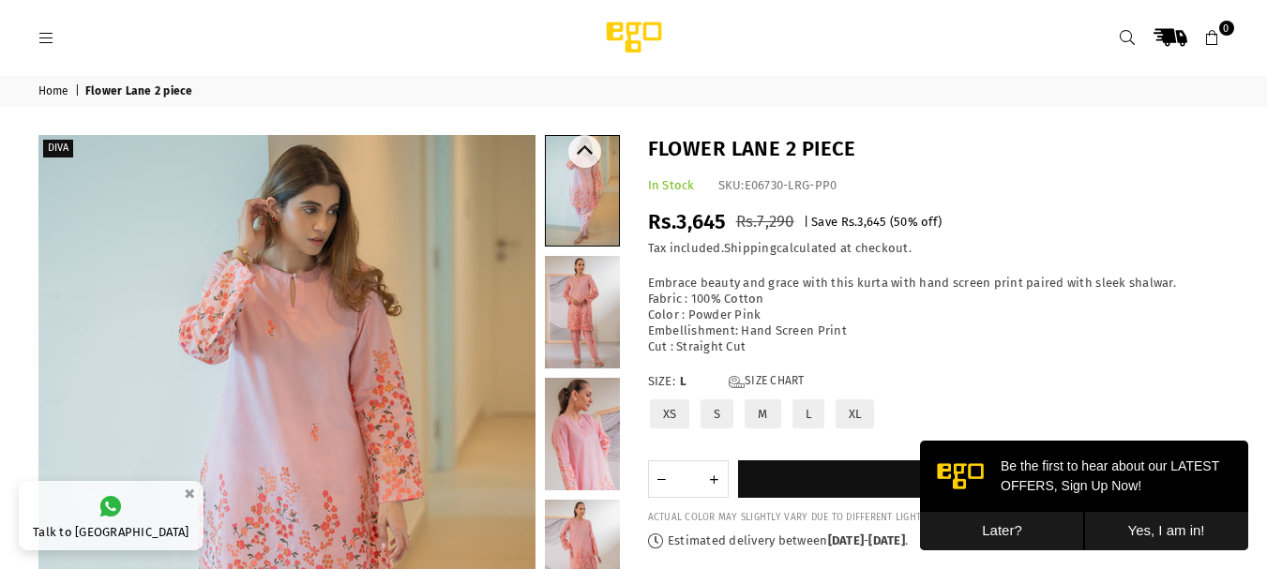
click at [597, 296] on link at bounding box center [582, 312] width 75 height 113
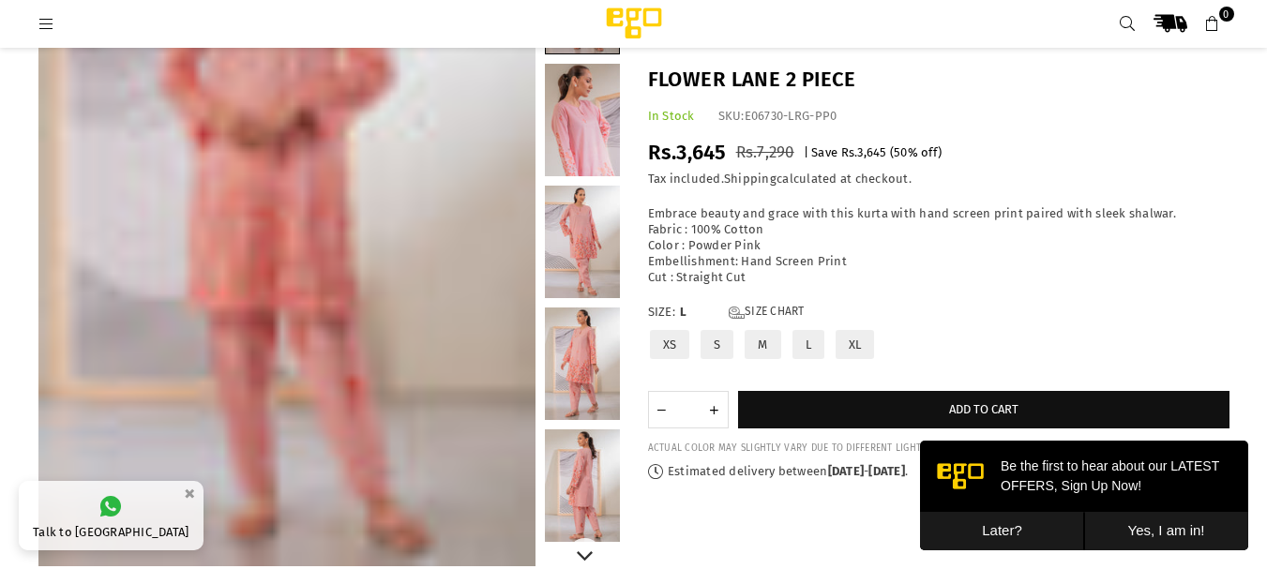
scroll to position [328, 0]
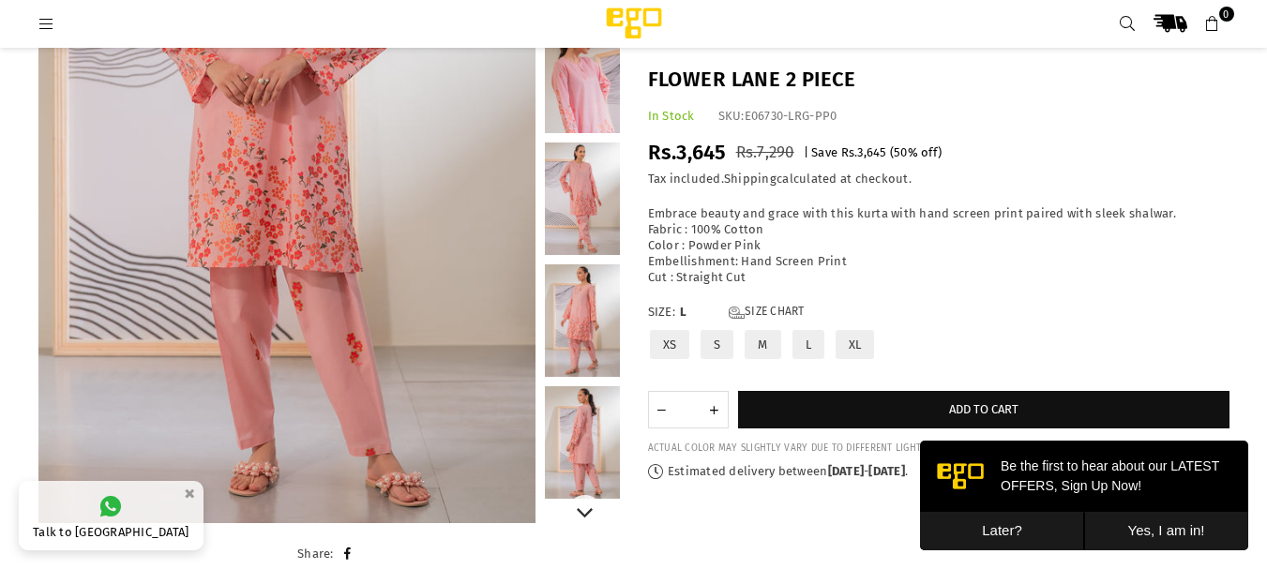
click at [583, 407] on link at bounding box center [582, 442] width 75 height 113
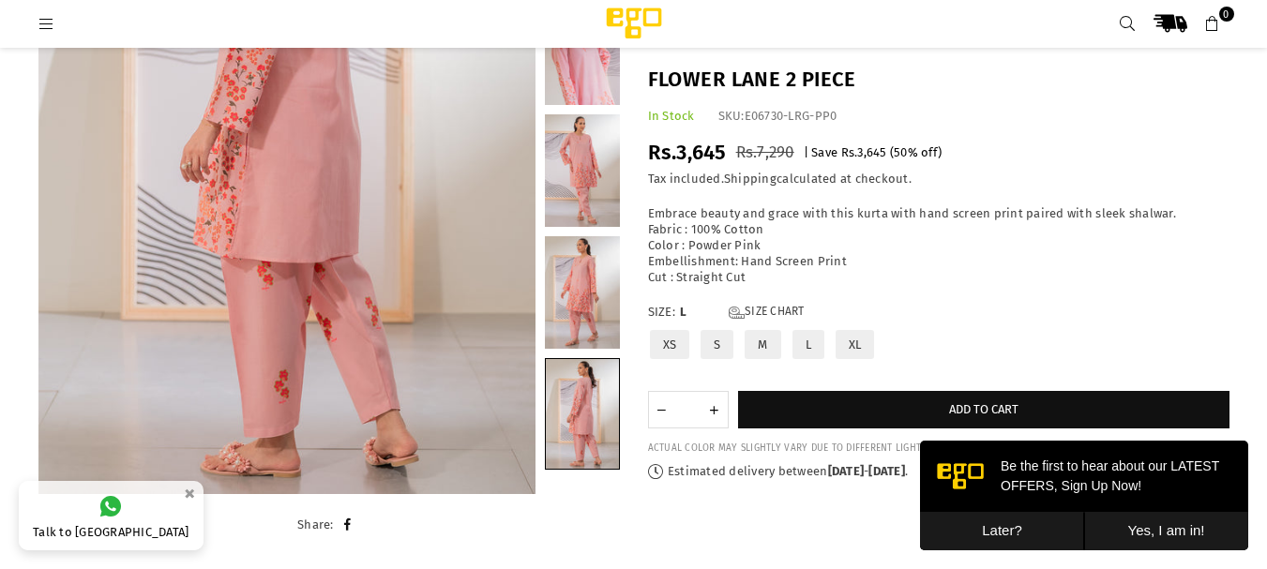
scroll to position [422, 0]
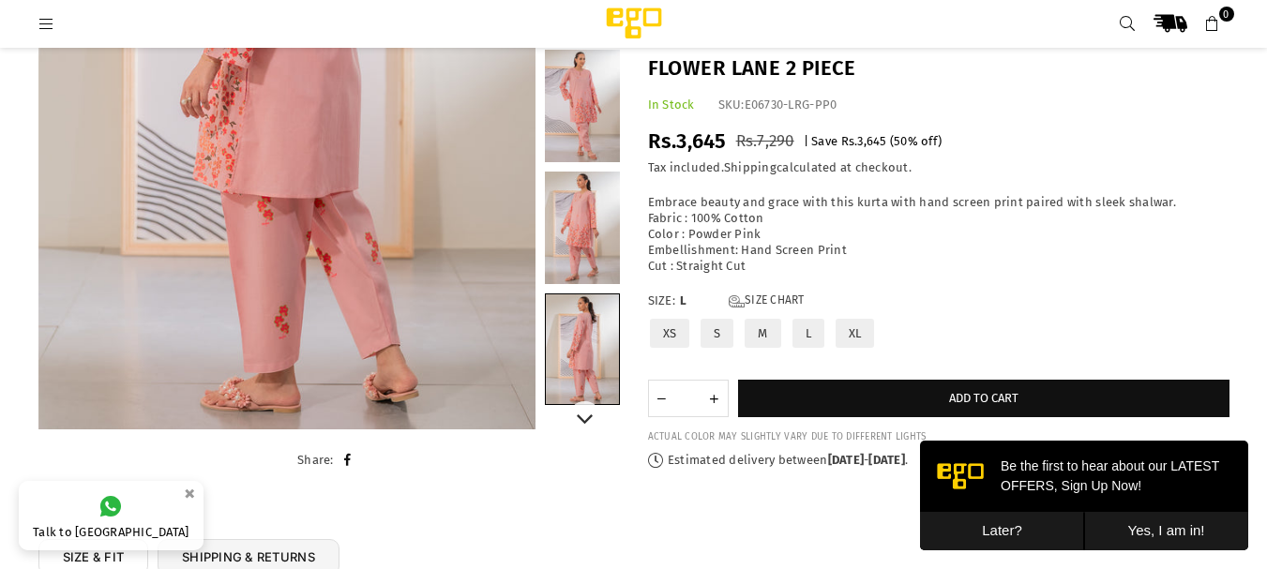
click at [581, 249] on link at bounding box center [582, 228] width 75 height 113
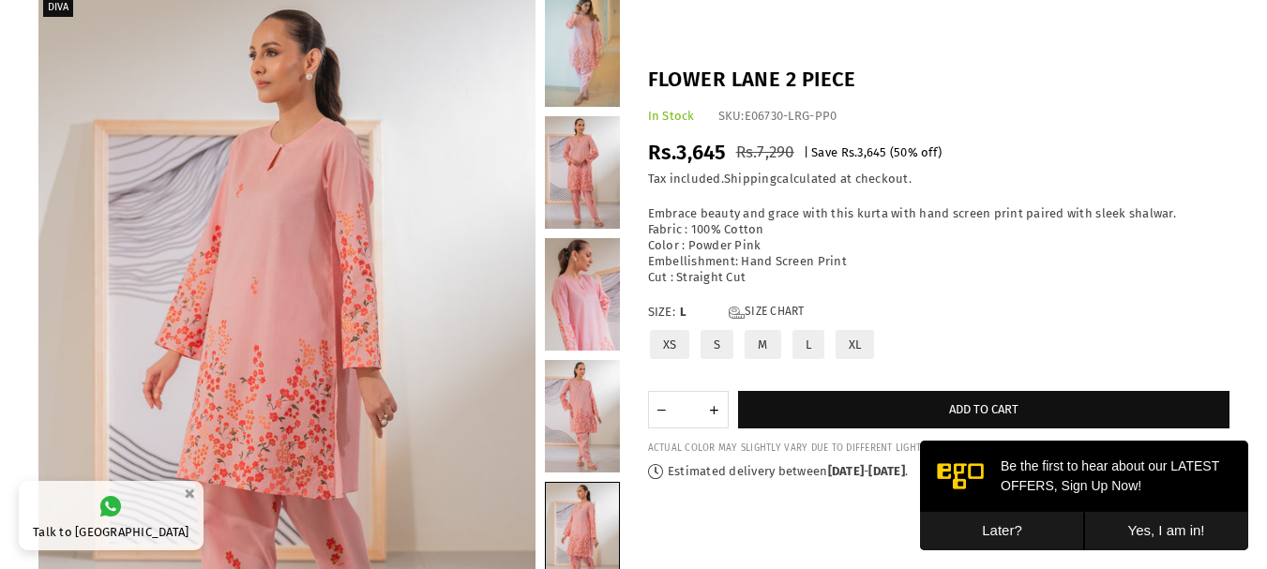
scroll to position [47, 0]
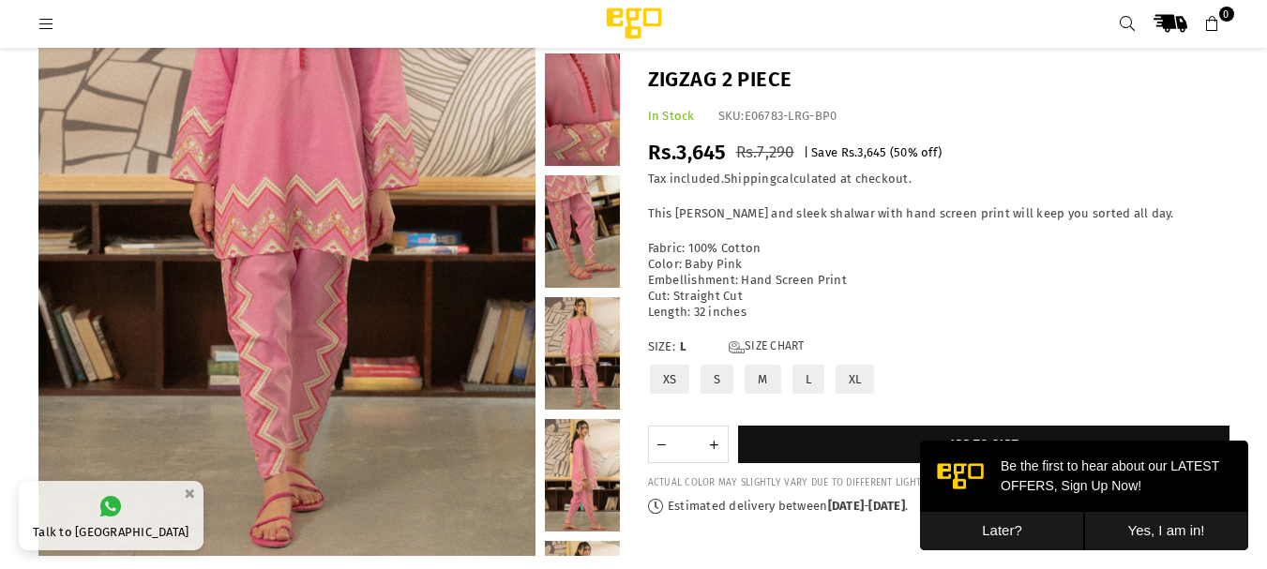
scroll to position [328, 0]
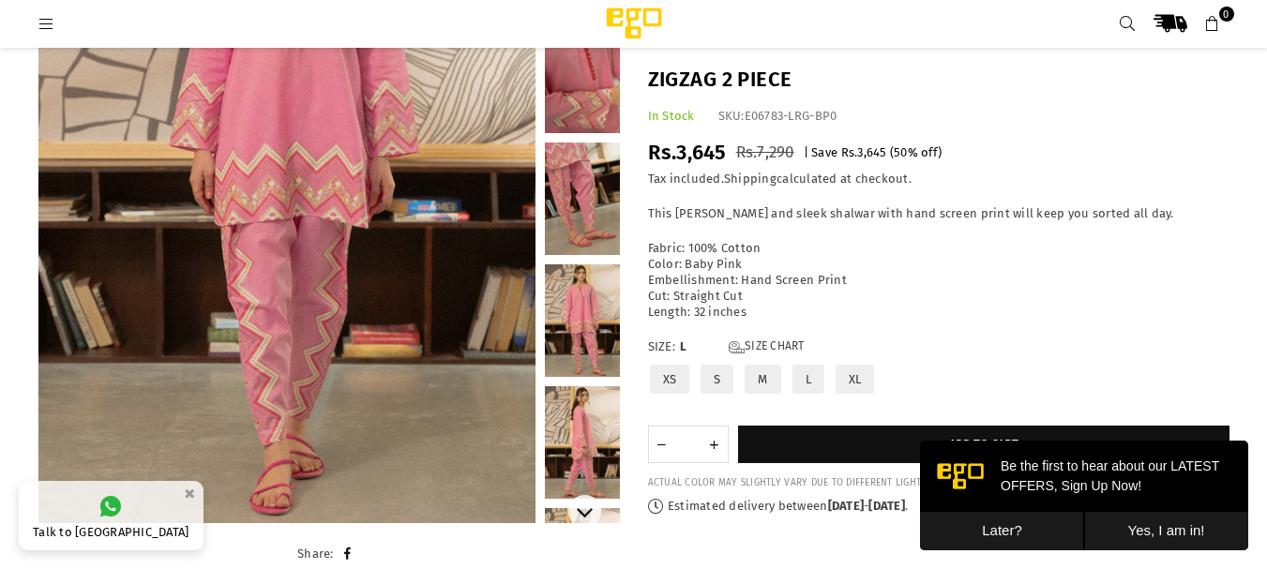
click at [598, 485] on link at bounding box center [582, 442] width 75 height 113
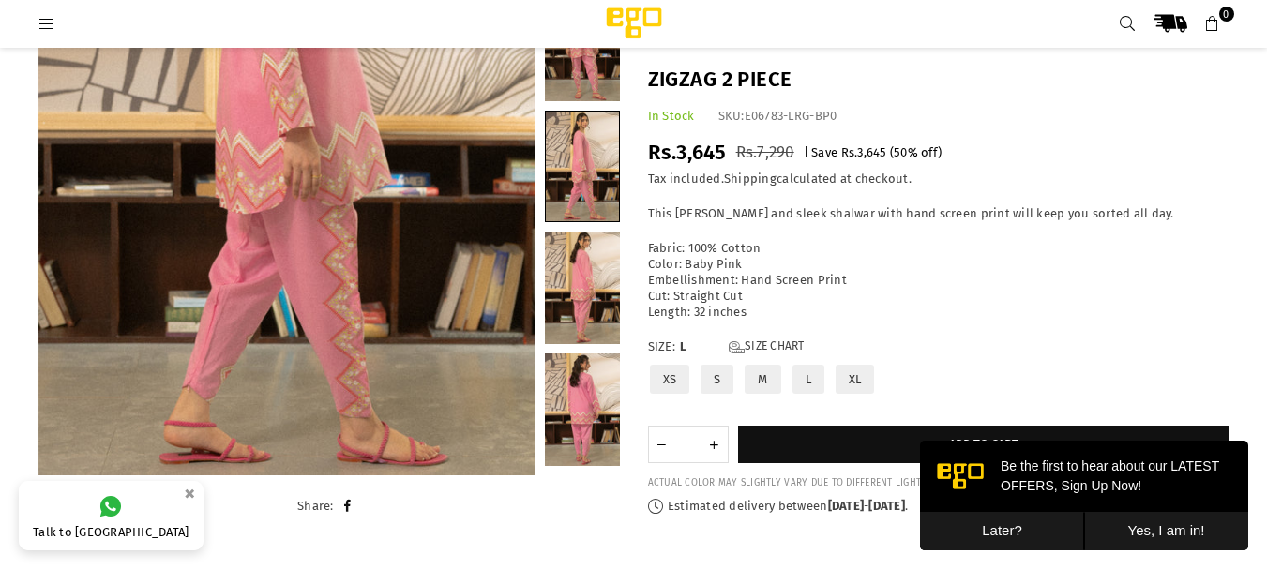
scroll to position [469, 0]
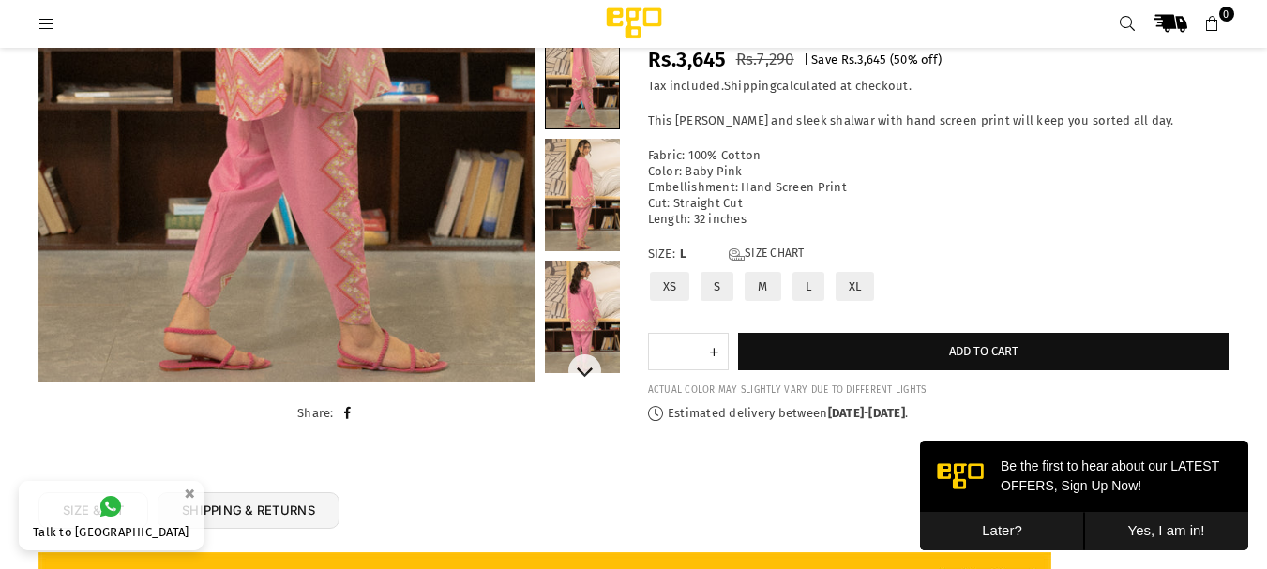
click at [591, 297] on link at bounding box center [582, 317] width 75 height 113
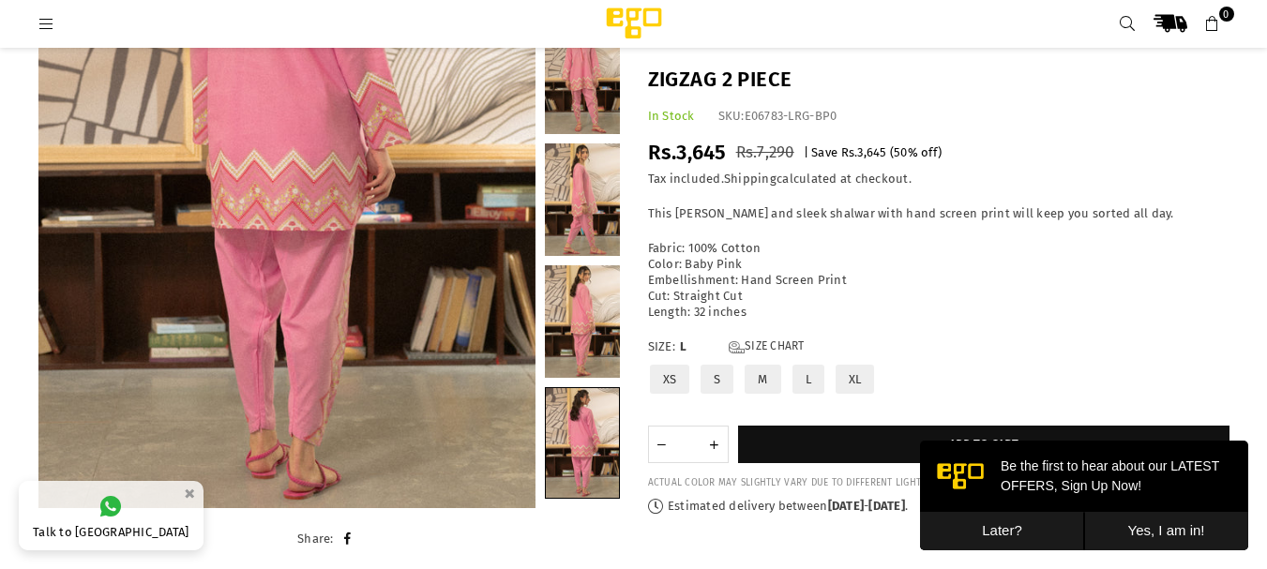
scroll to position [234, 0]
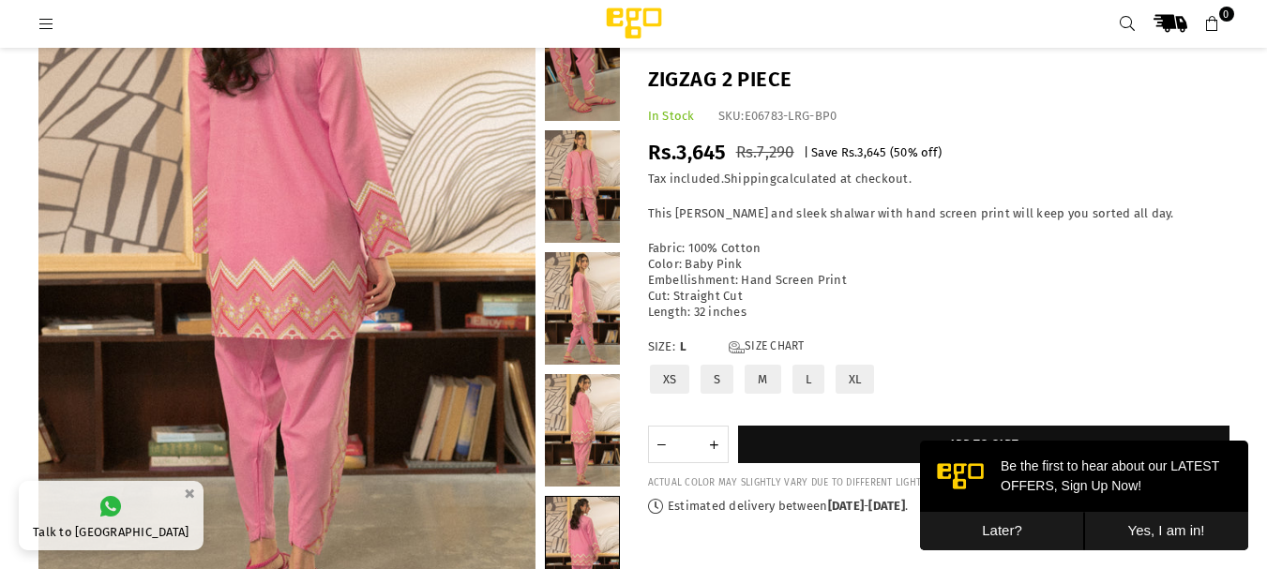
click at [580, 170] on link at bounding box center [582, 186] width 75 height 113
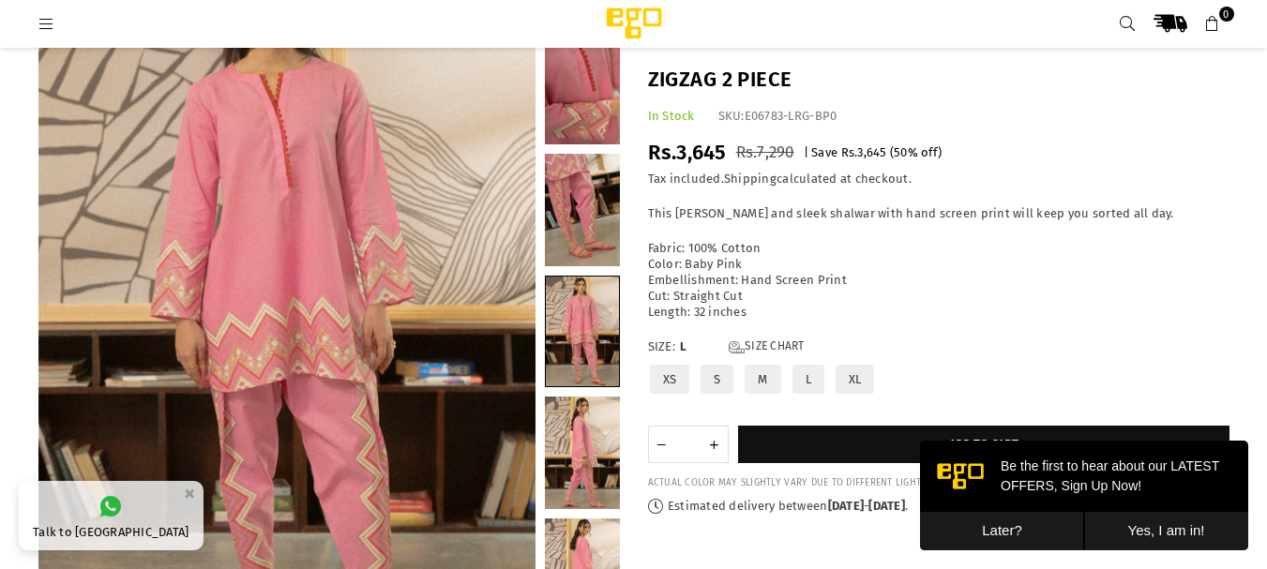
scroll to position [141, 0]
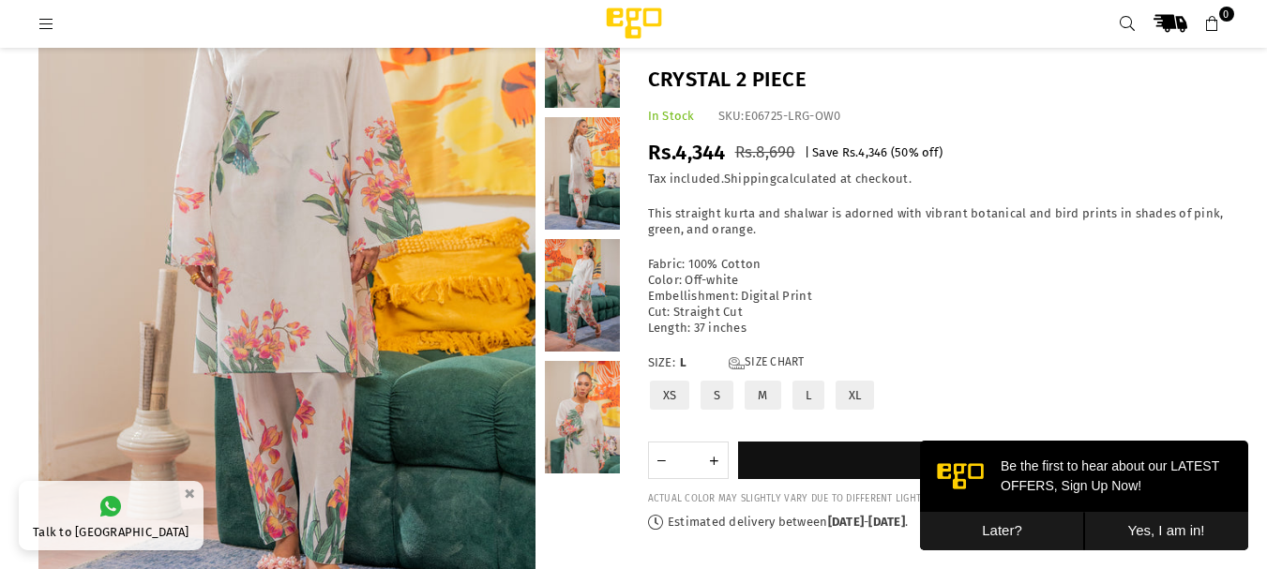
scroll to position [234, 0]
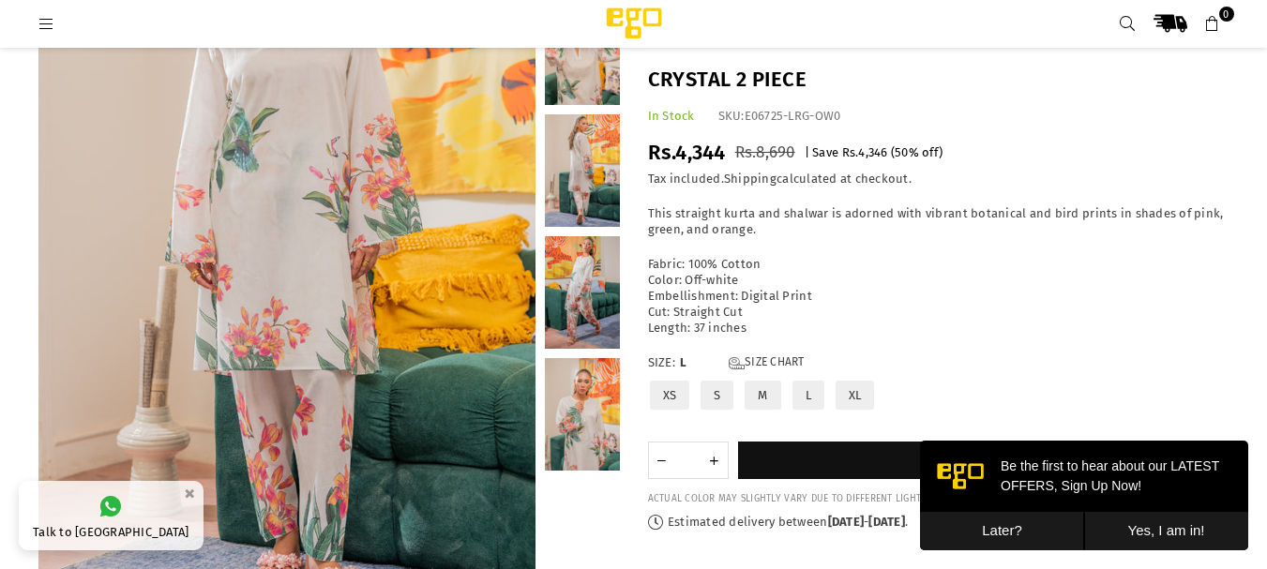
click at [588, 298] on link at bounding box center [582, 292] width 75 height 113
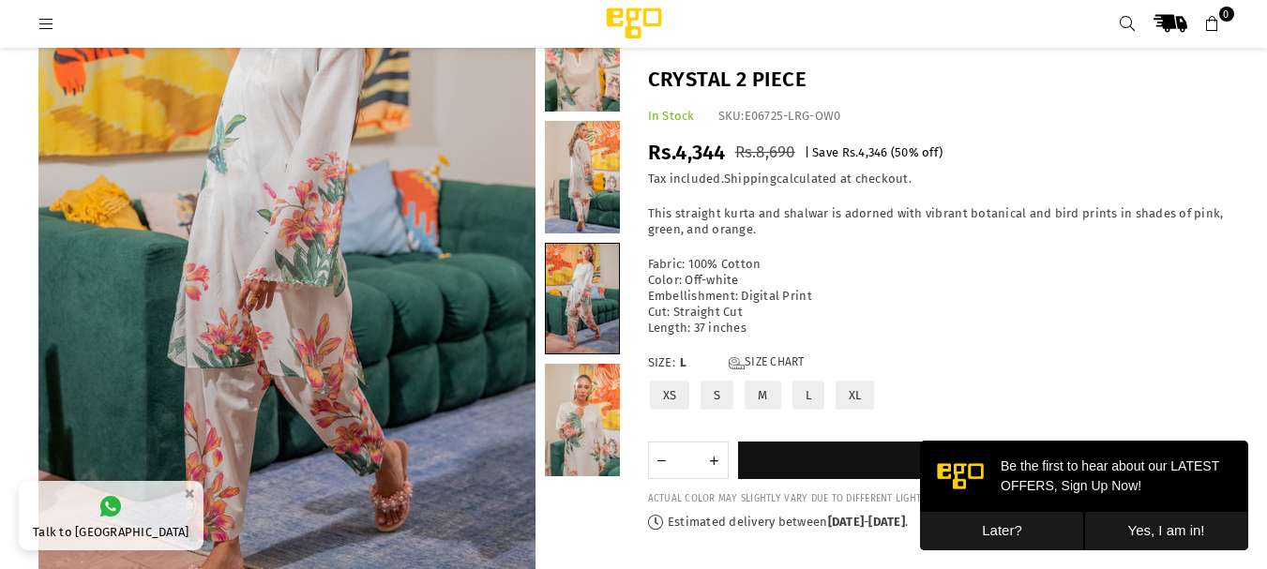
scroll to position [375, 0]
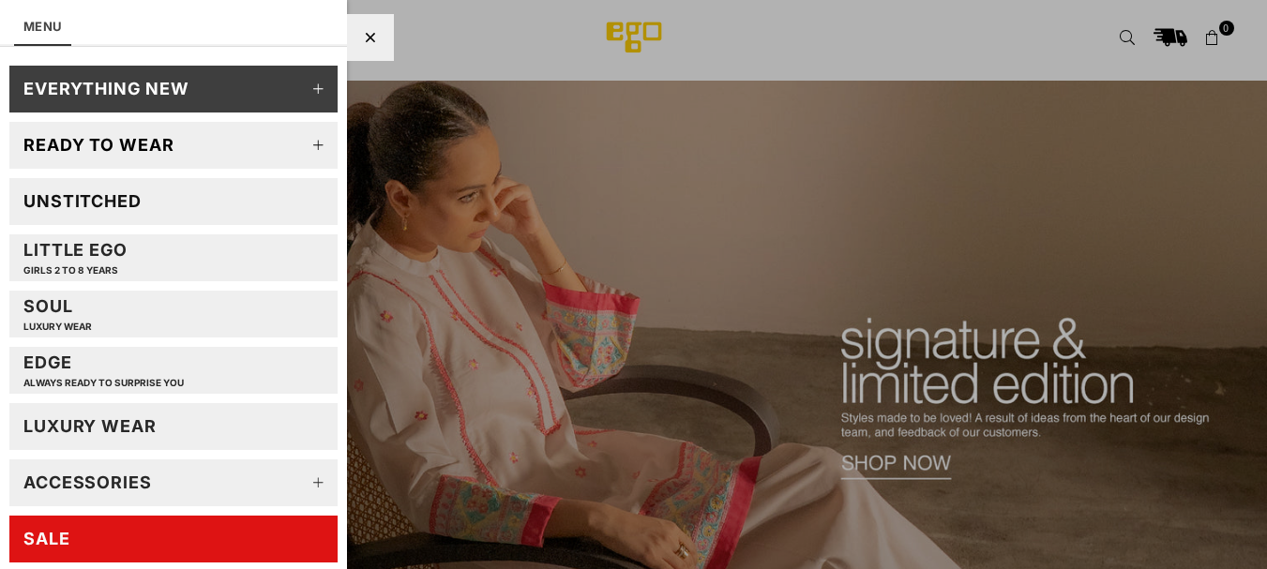
click at [148, 541] on link "SALE" at bounding box center [173, 539] width 328 height 47
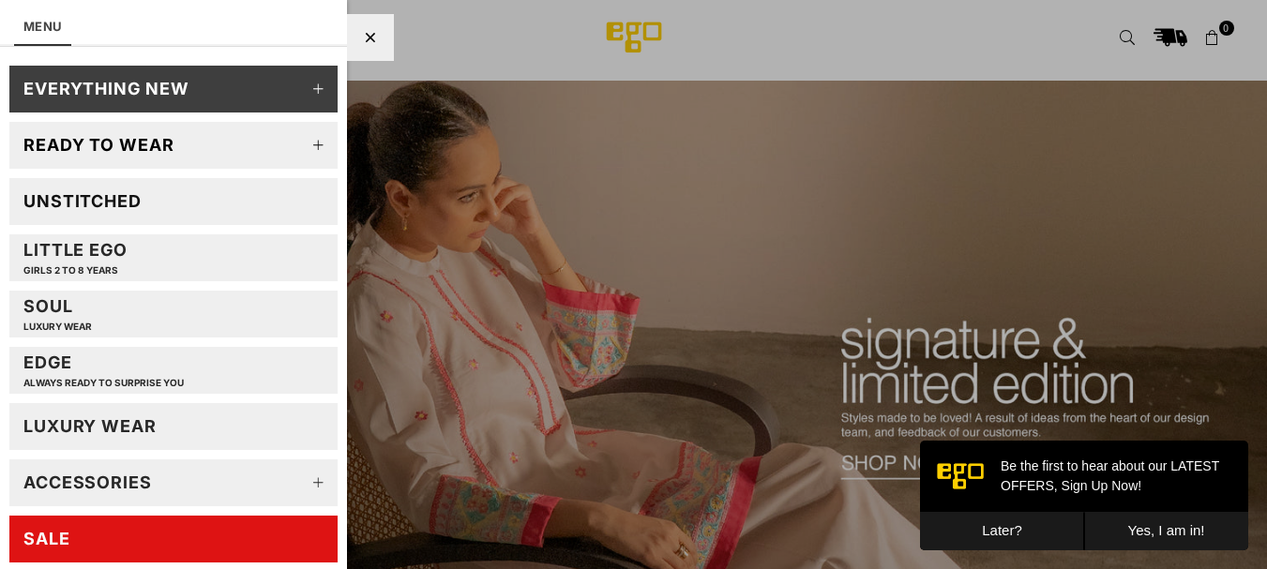
click at [958, 529] on button "Later?" at bounding box center [1002, 531] width 164 height 38
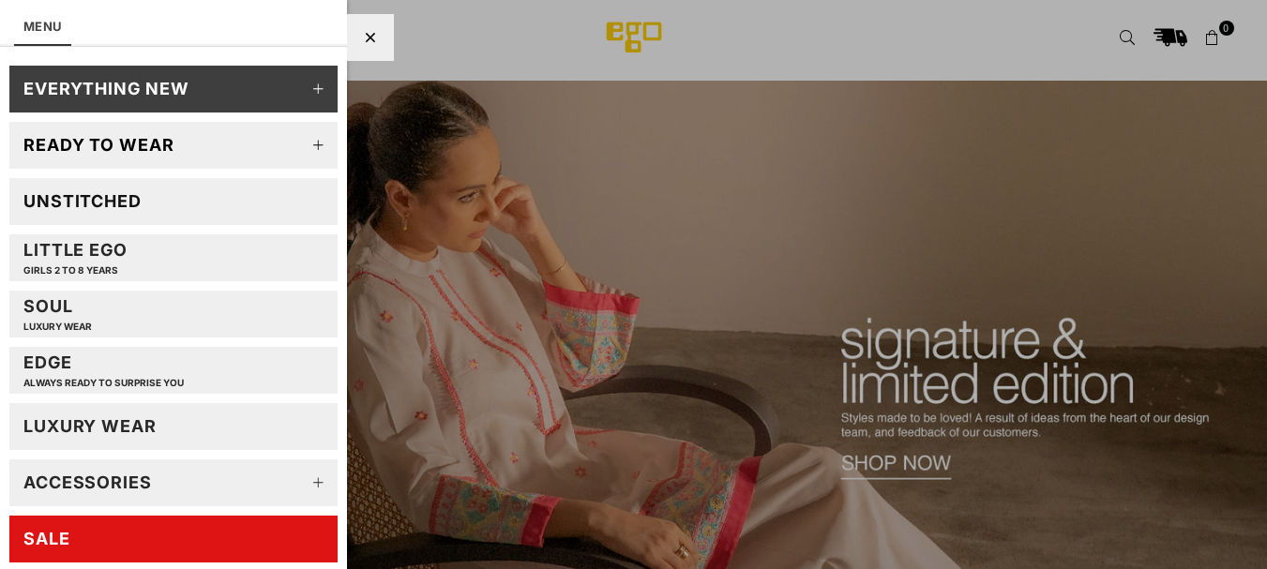
click at [46, 545] on div "SALE" at bounding box center [46, 539] width 47 height 22
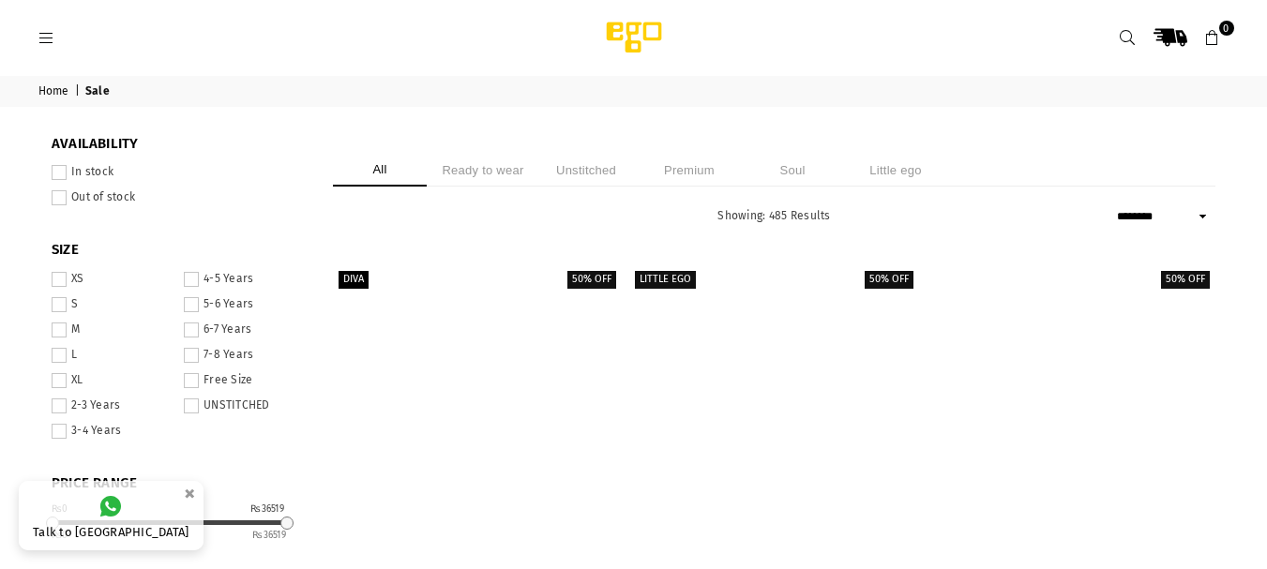
select select "******"
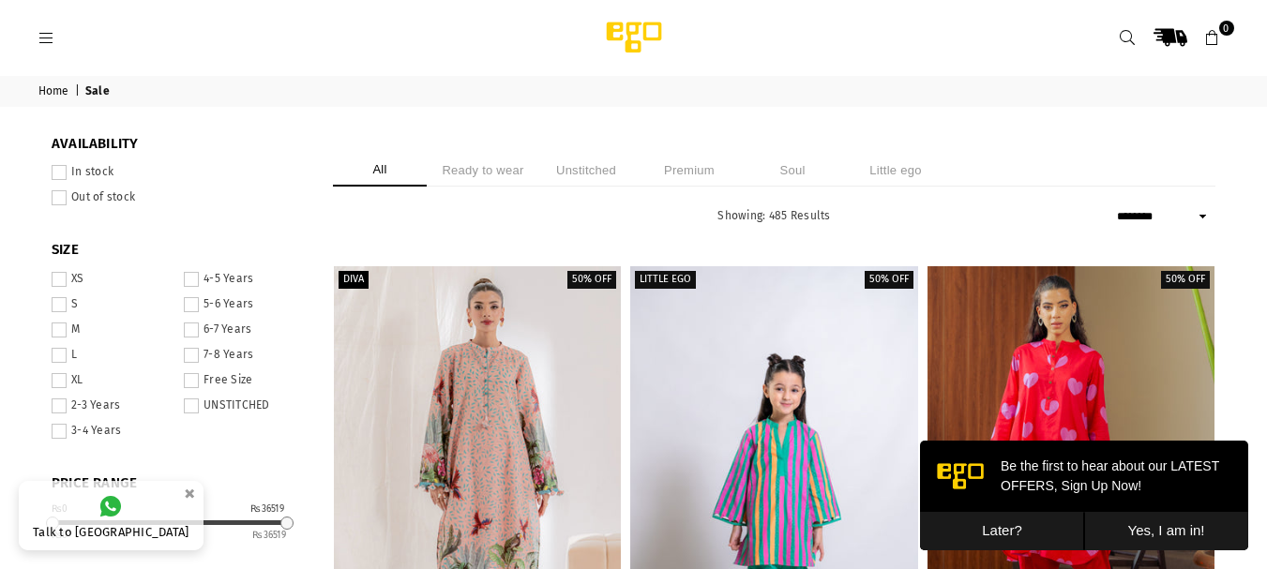
click at [60, 173] on span at bounding box center [59, 172] width 15 height 15
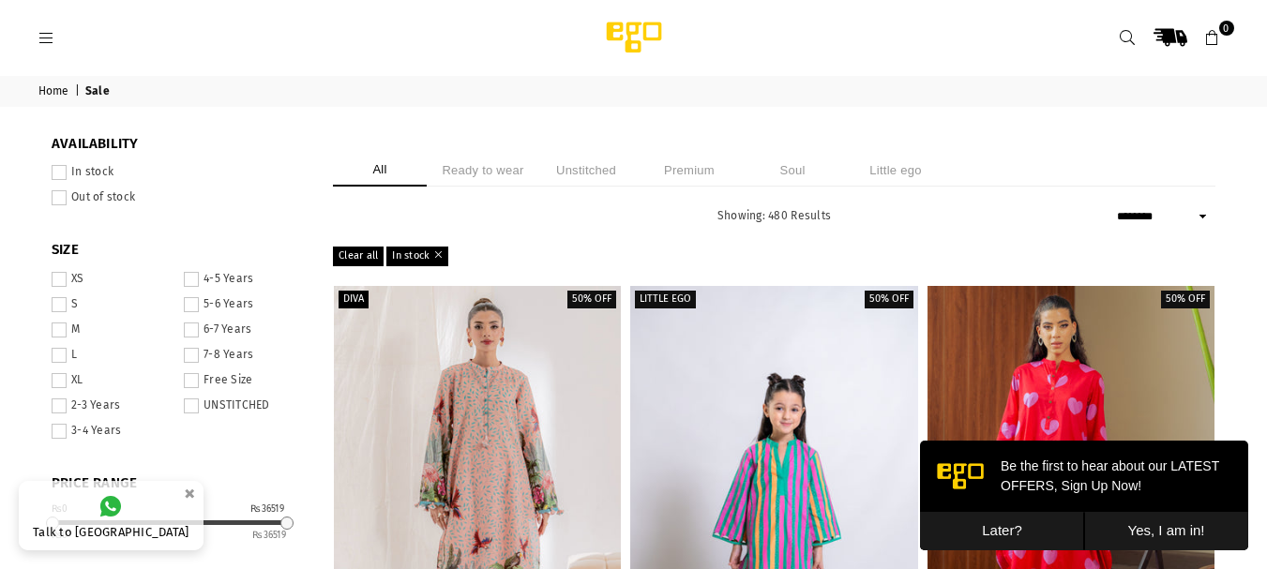
click at [57, 359] on span at bounding box center [59, 355] width 15 height 15
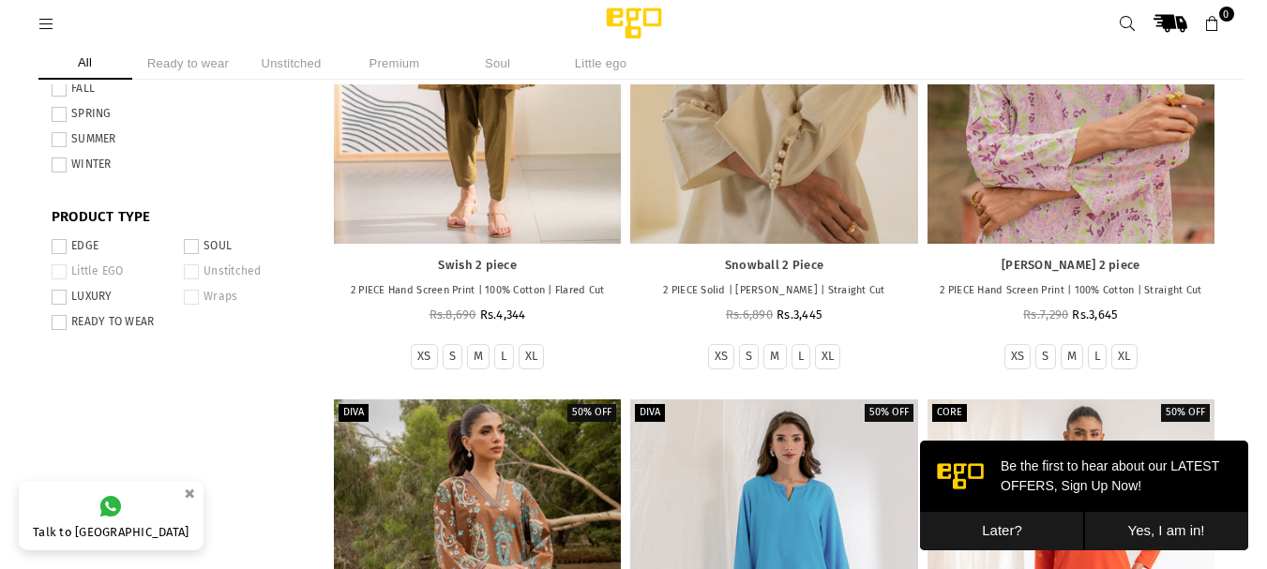
scroll to position [985, 0]
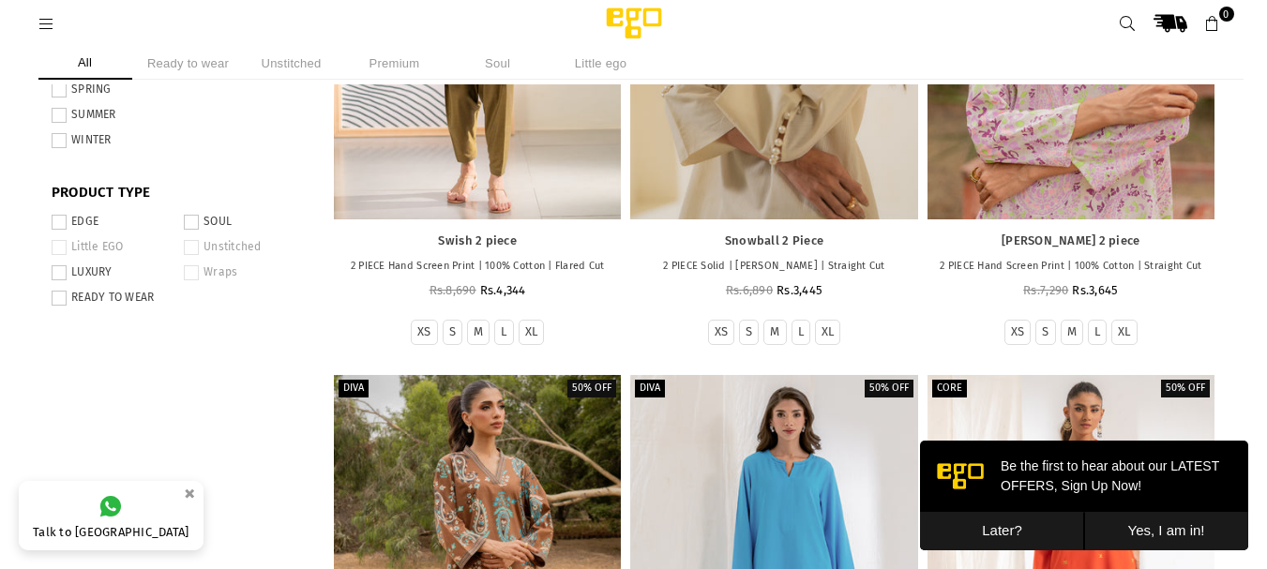
click at [62, 301] on span at bounding box center [59, 298] width 15 height 15
click at [986, 526] on button "Later?" at bounding box center [1002, 531] width 164 height 38
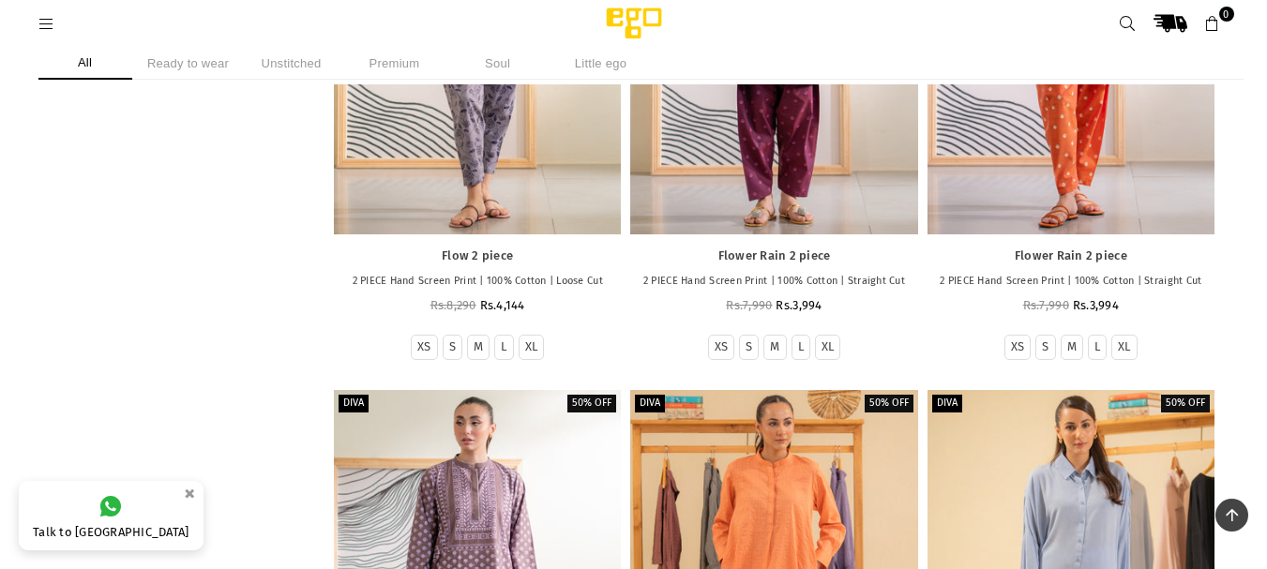
scroll to position [19475, 0]
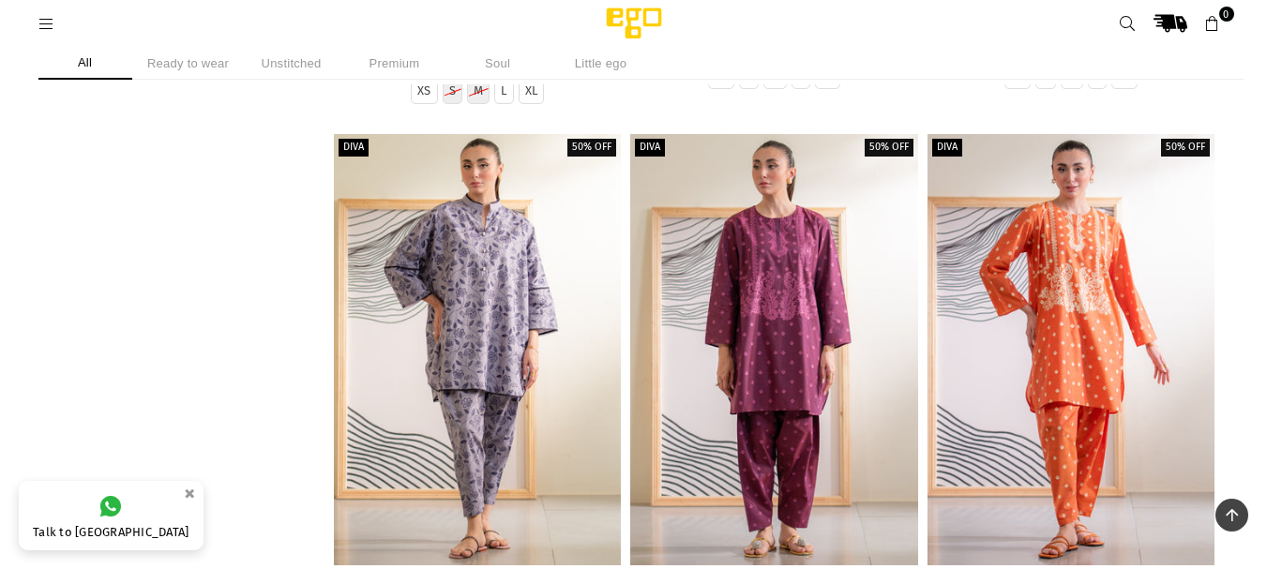
click at [1232, 525] on span at bounding box center [1231, 515] width 33 height 33
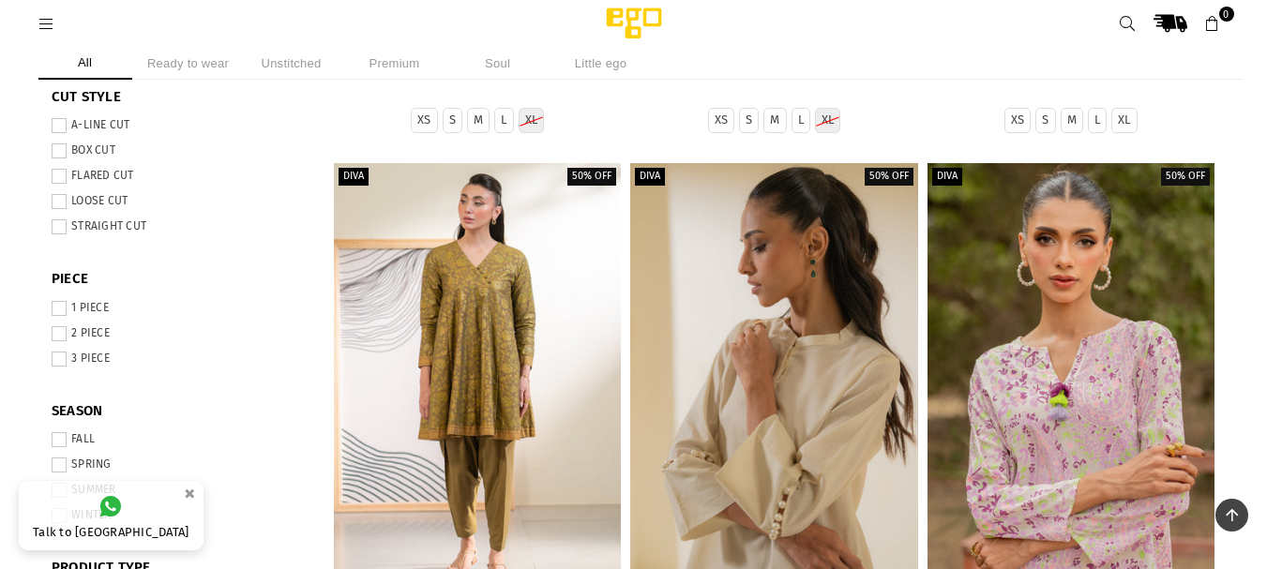
scroll to position [985, 0]
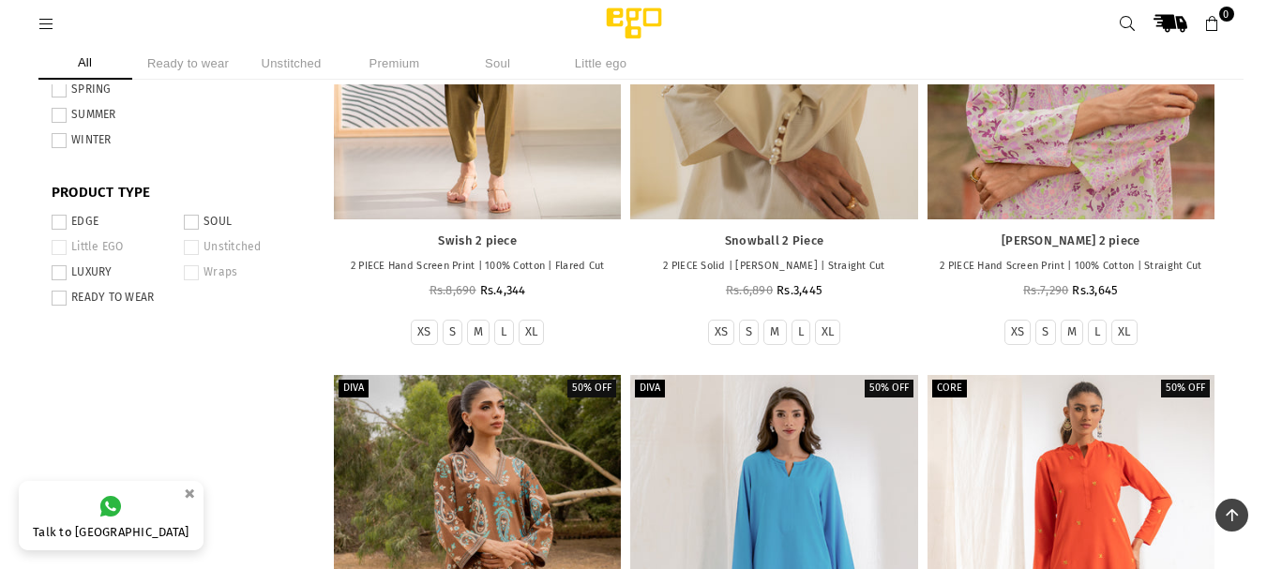
click at [58, 301] on span at bounding box center [59, 298] width 15 height 15
click at [47, 27] on icon at bounding box center [46, 24] width 17 height 17
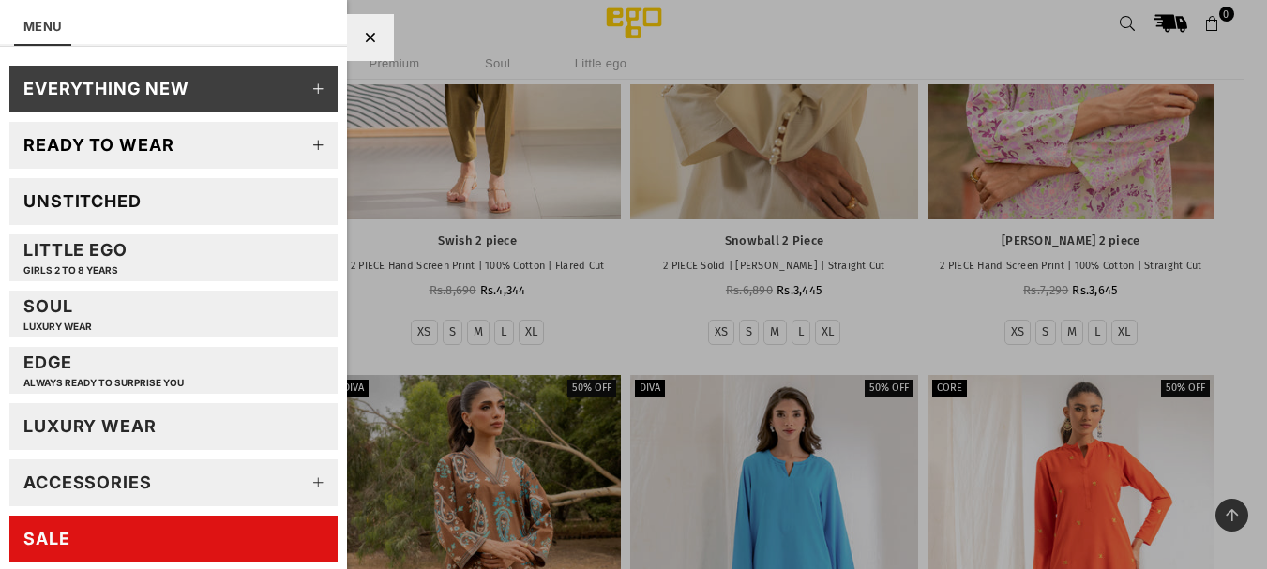
click at [300, 147] on icon at bounding box center [319, 146] width 38 height 38
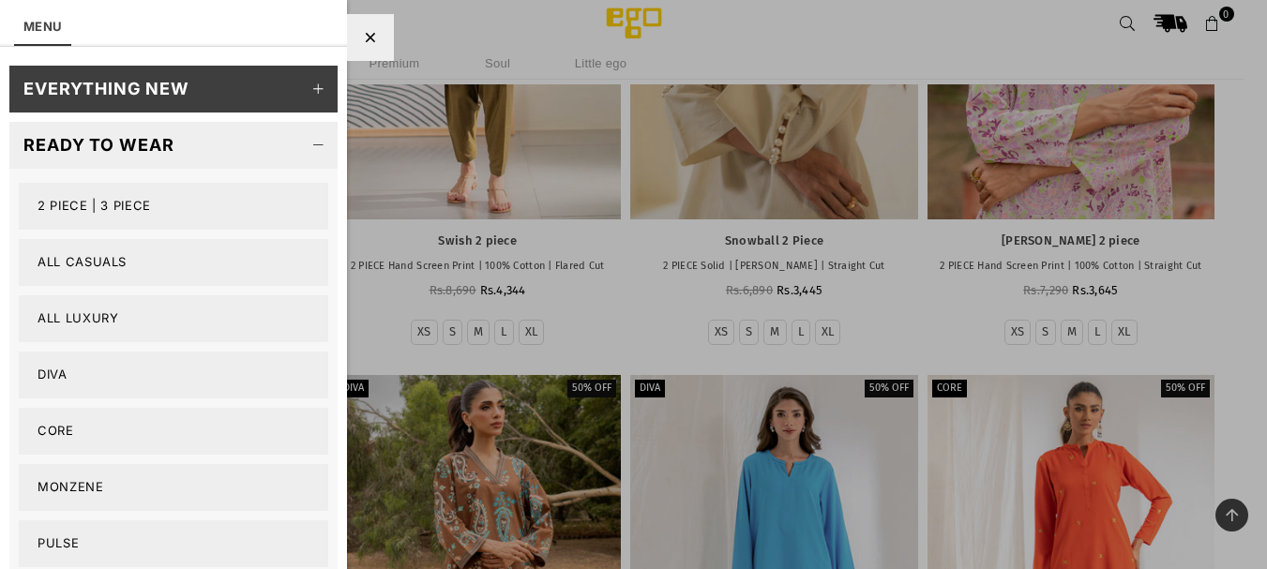
click at [125, 151] on div "Ready to wear" at bounding box center [98, 145] width 151 height 22
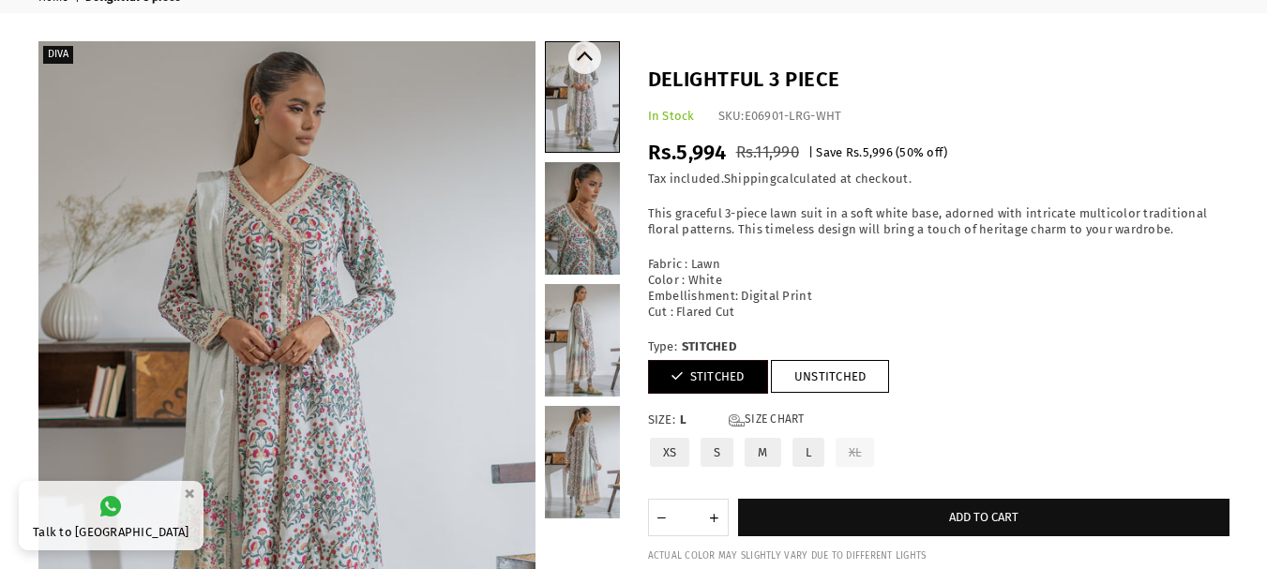
click at [597, 200] on link at bounding box center [582, 218] width 75 height 113
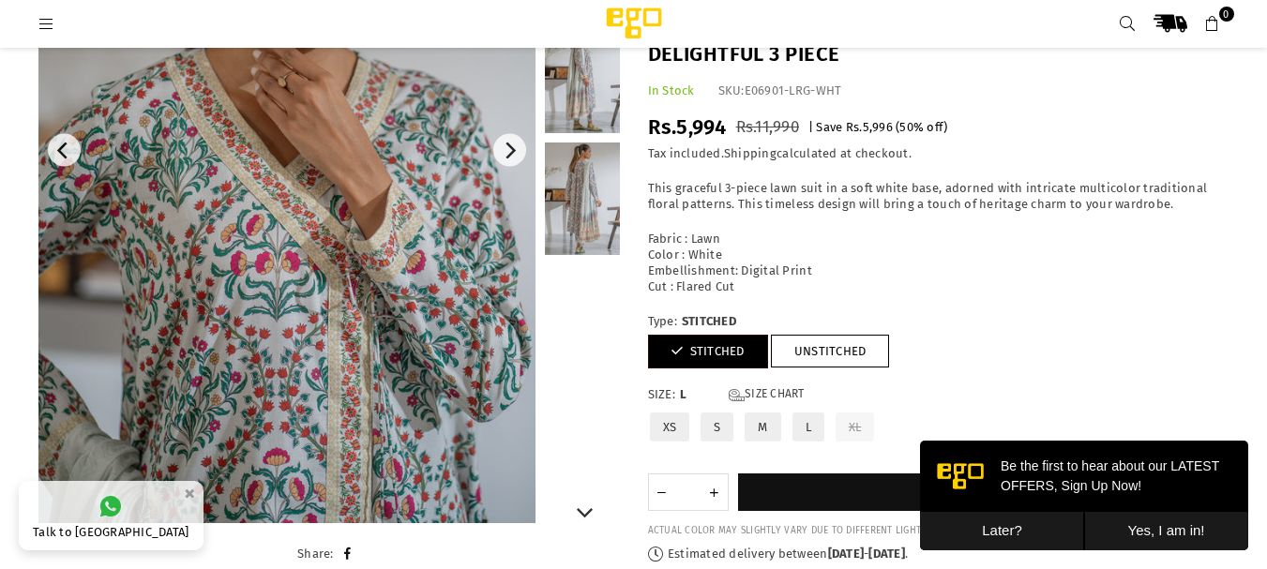
click at [584, 210] on link at bounding box center [582, 199] width 75 height 113
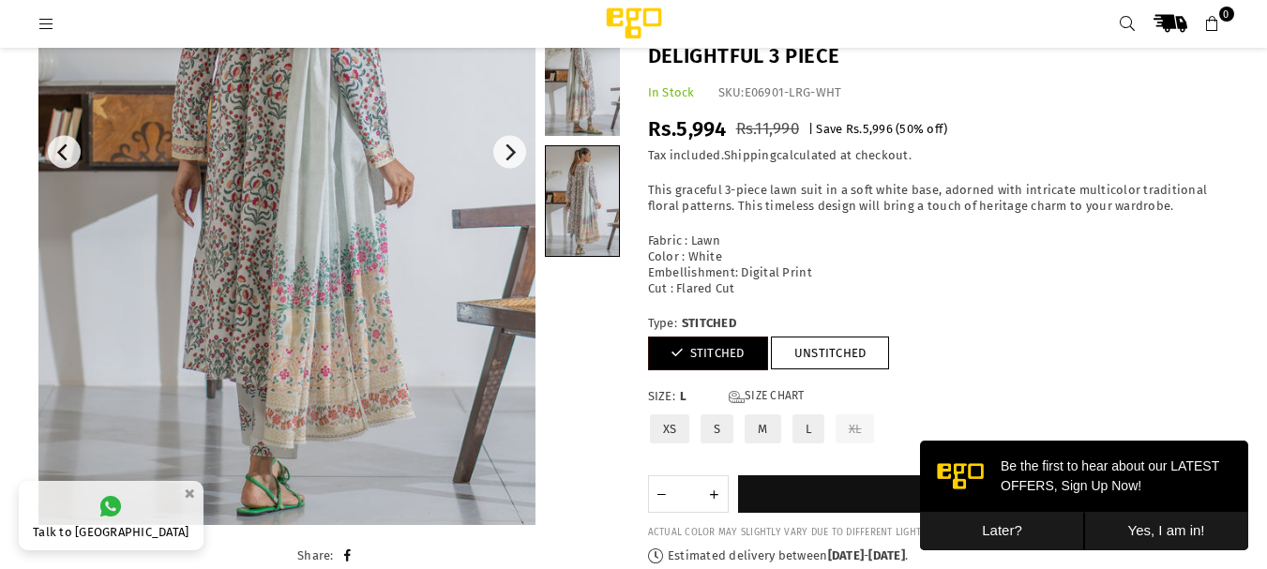
scroll to position [328, 0]
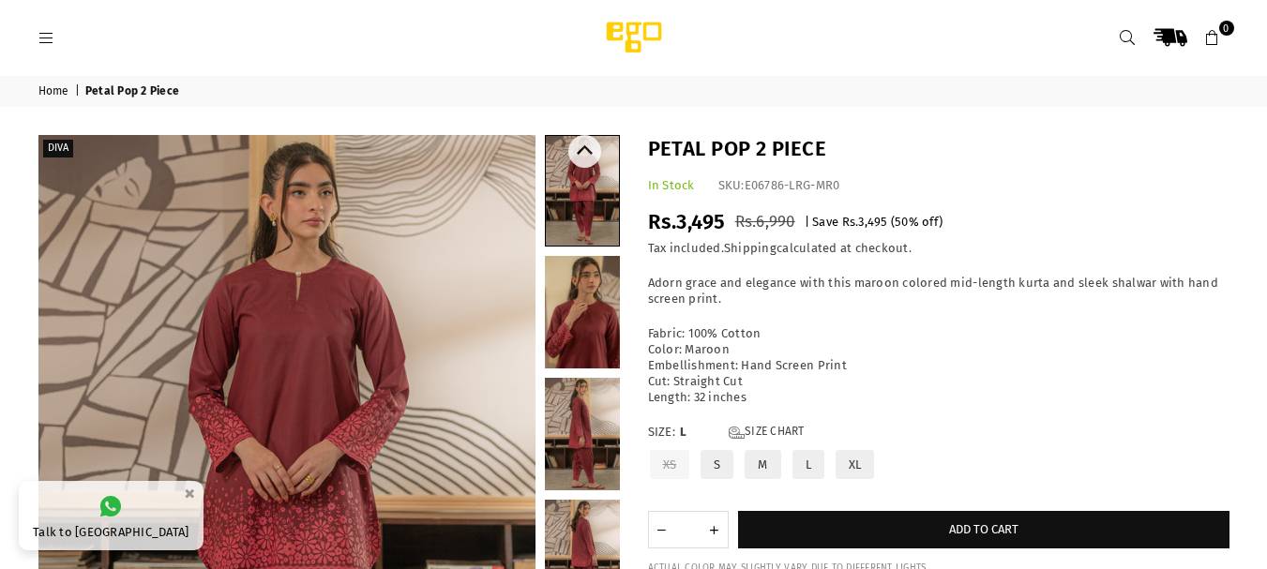
click at [569, 325] on link at bounding box center [582, 312] width 75 height 113
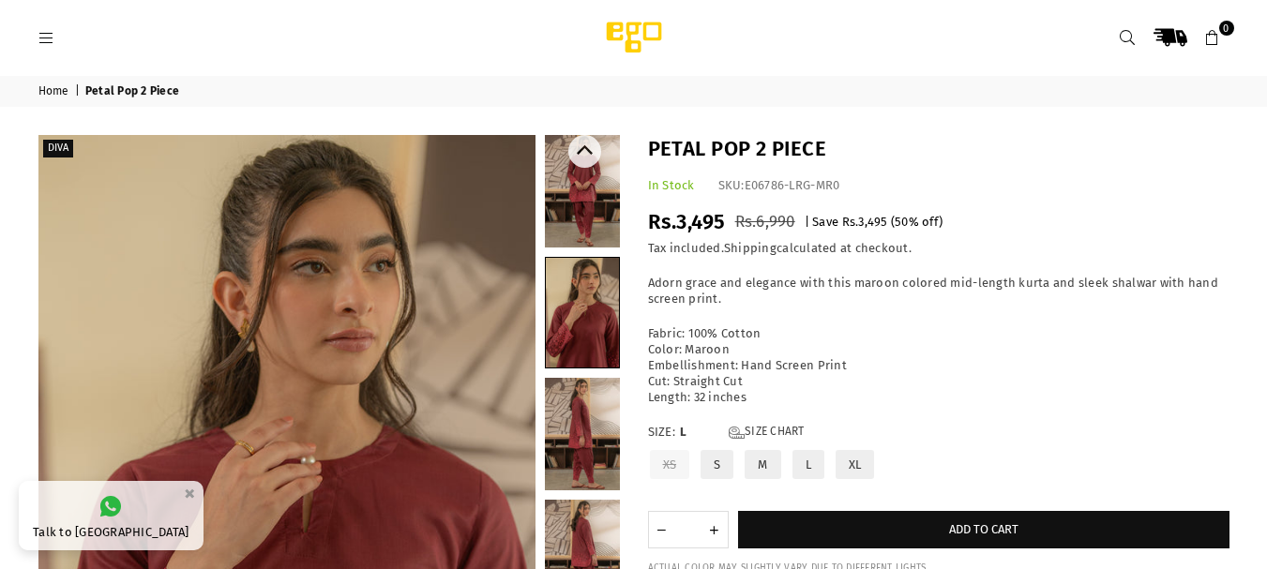
click at [583, 391] on link at bounding box center [582, 434] width 75 height 113
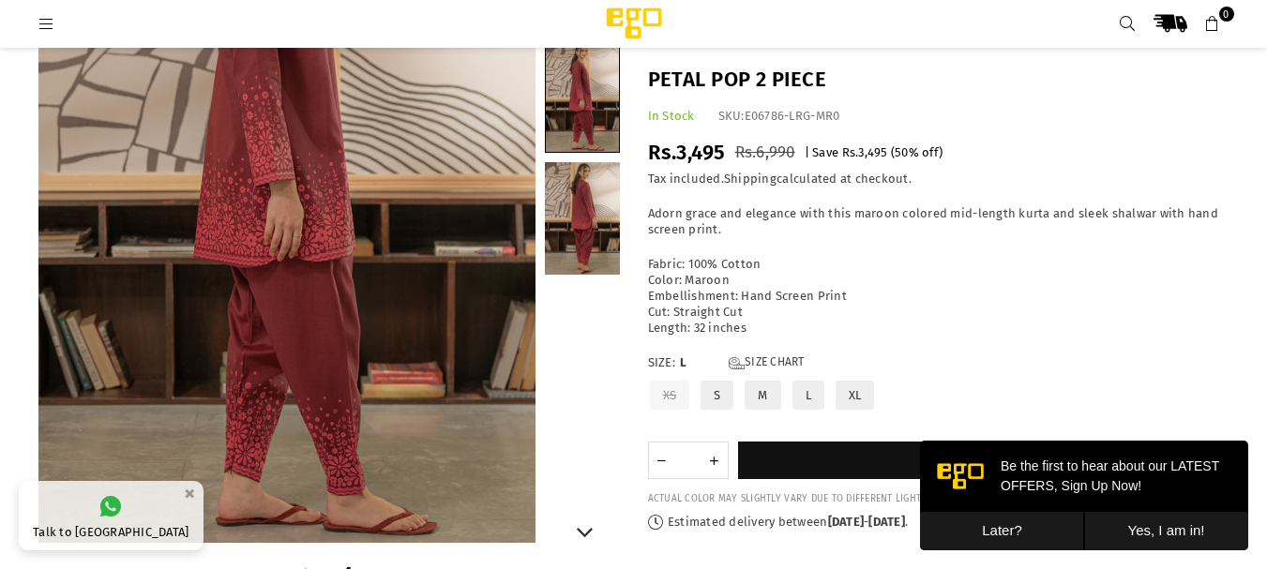
scroll to position [328, 0]
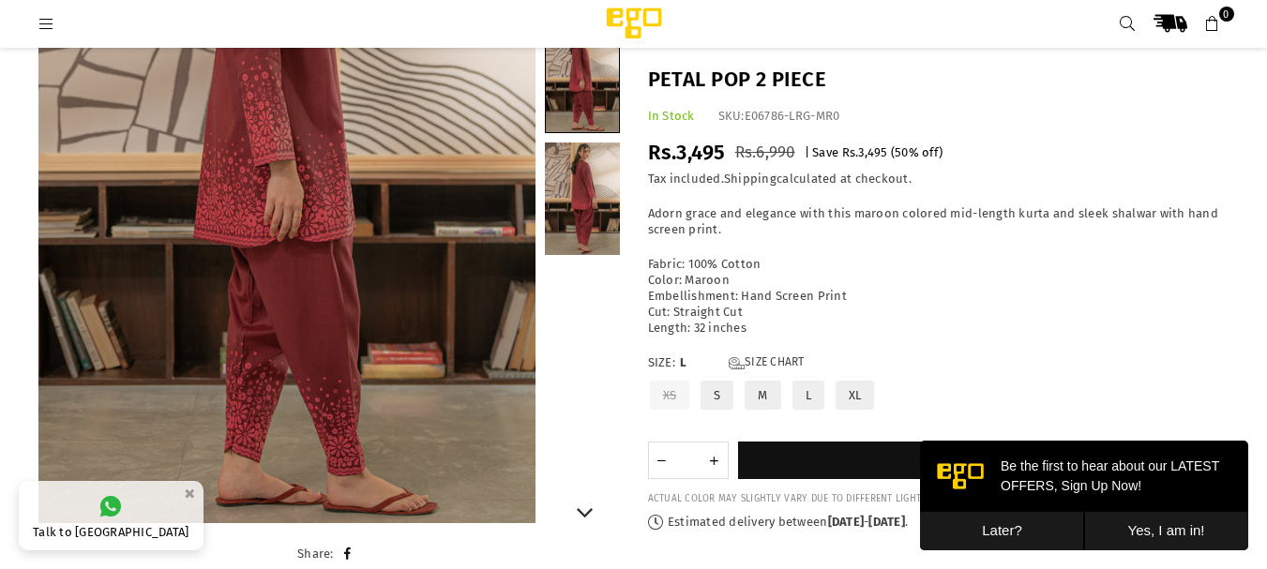
click at [599, 201] on link at bounding box center [582, 199] width 75 height 113
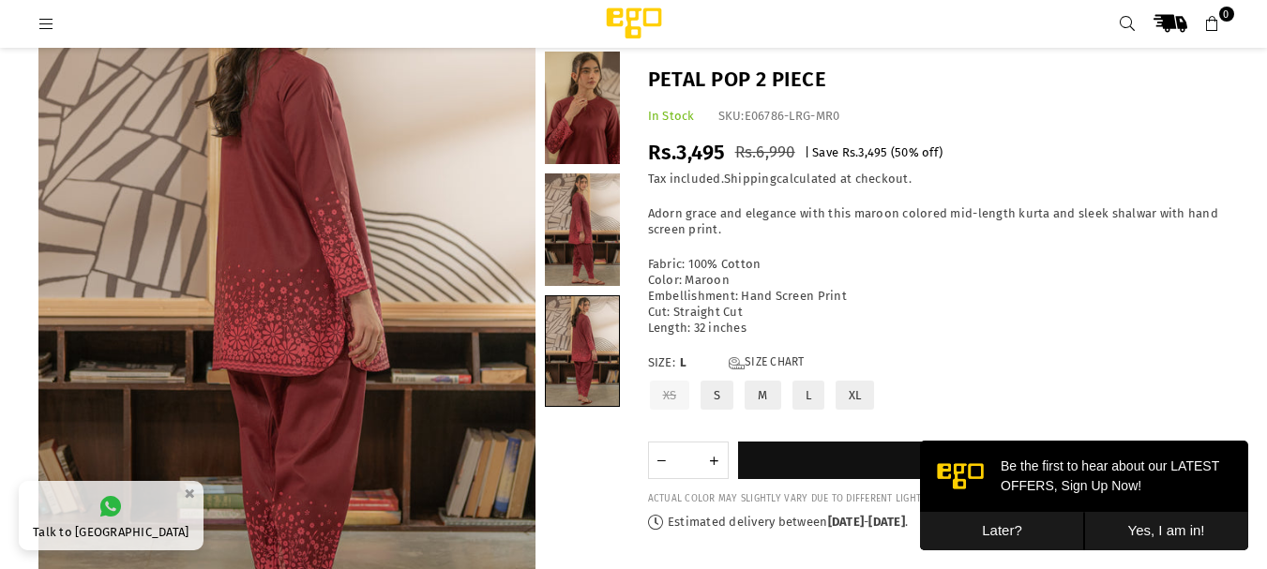
scroll to position [141, 0]
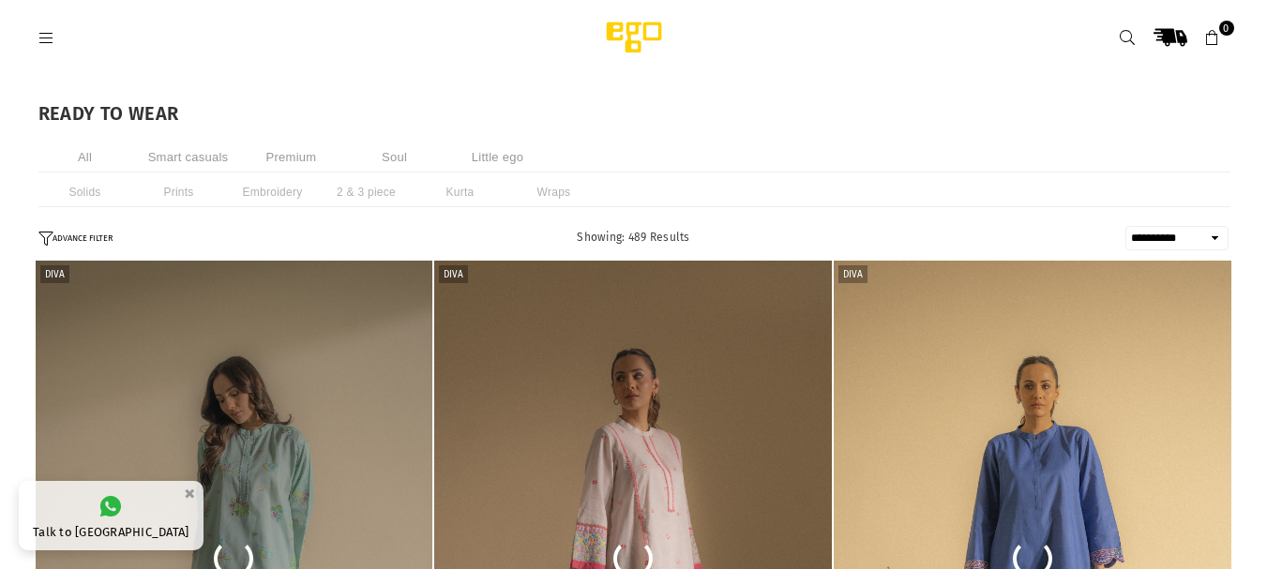
select select "**********"
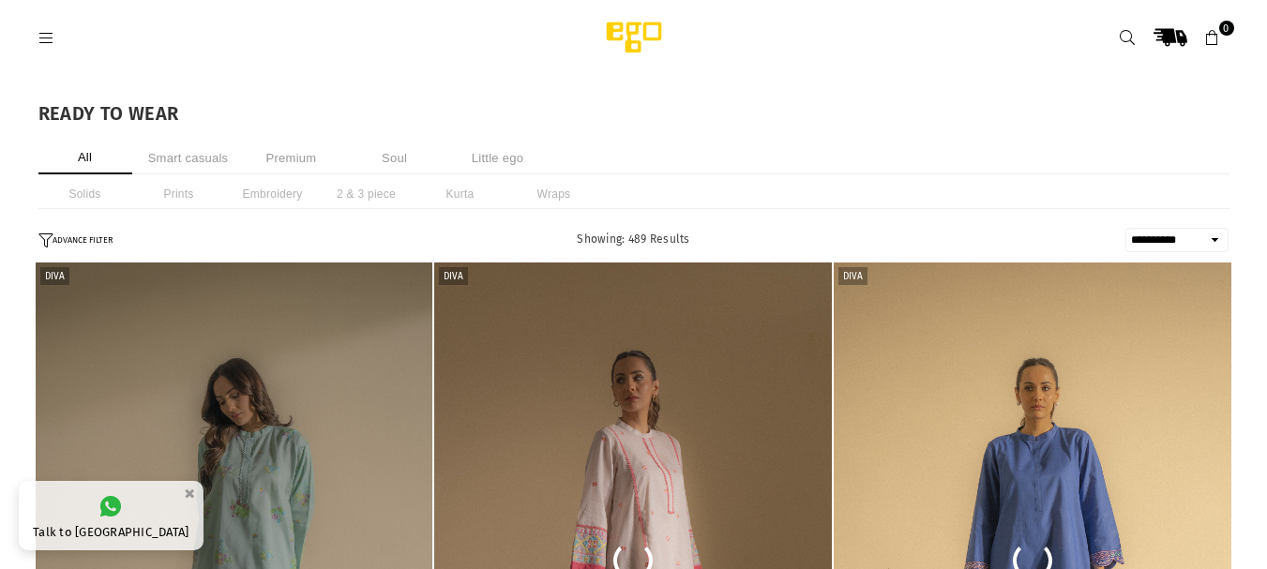
click at [181, 156] on li "Smart casuals" at bounding box center [189, 158] width 94 height 33
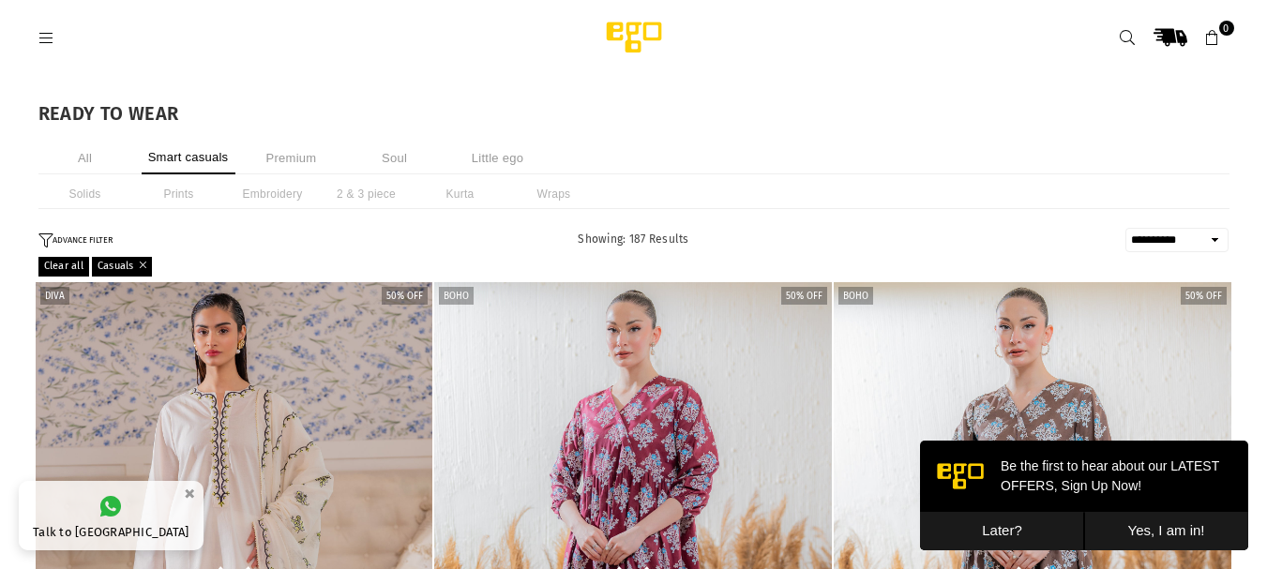
click at [338, 197] on li "2 & 3 piece" at bounding box center [367, 194] width 94 height 30
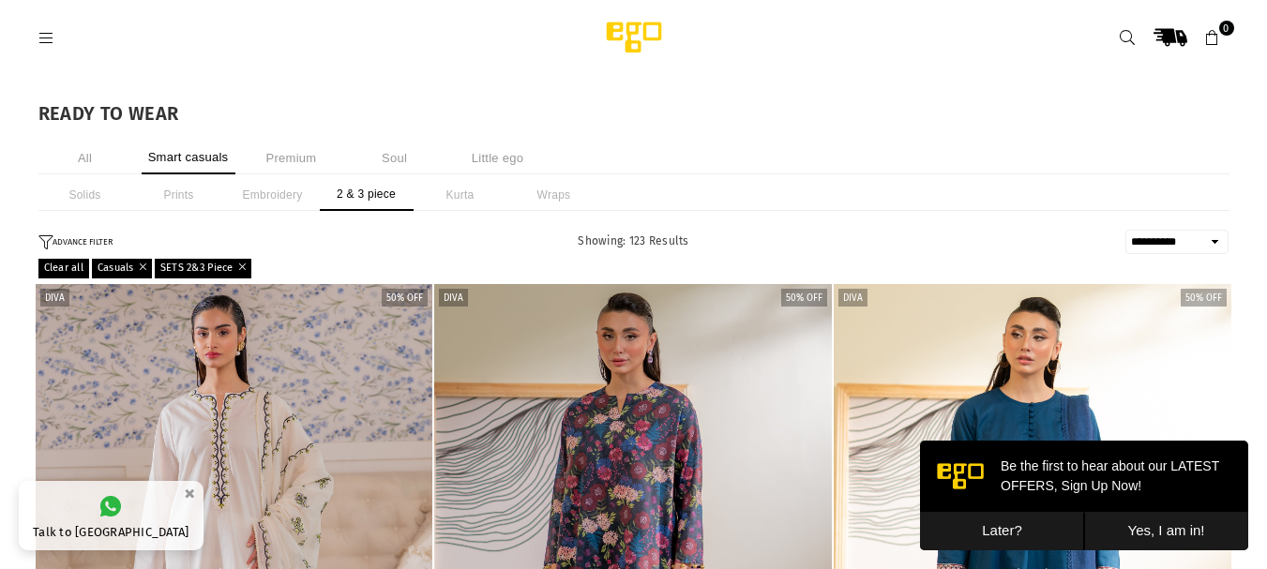
click at [105, 237] on button "ADVANCE FILTER" at bounding box center [75, 242] width 74 height 16
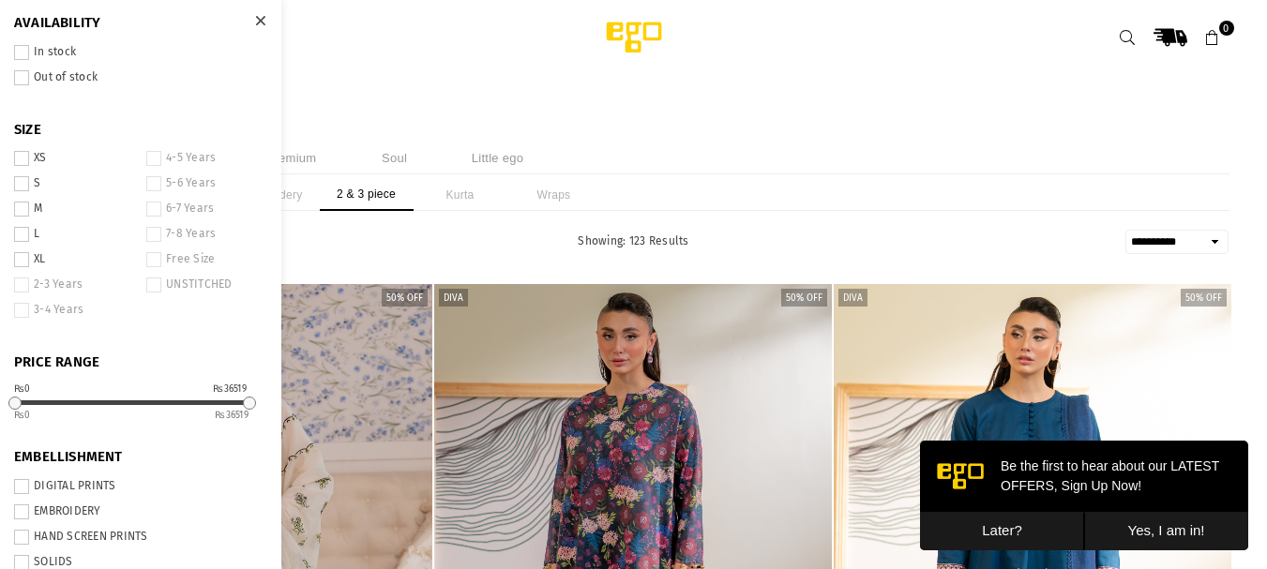
click at [23, 236] on span at bounding box center [21, 234] width 15 height 15
click at [13, 55] on div "**********" at bounding box center [140, 284] width 281 height 569
click at [21, 54] on span at bounding box center [21, 52] width 15 height 15
click at [255, 22] on icon at bounding box center [260, 21] width 10 height 14
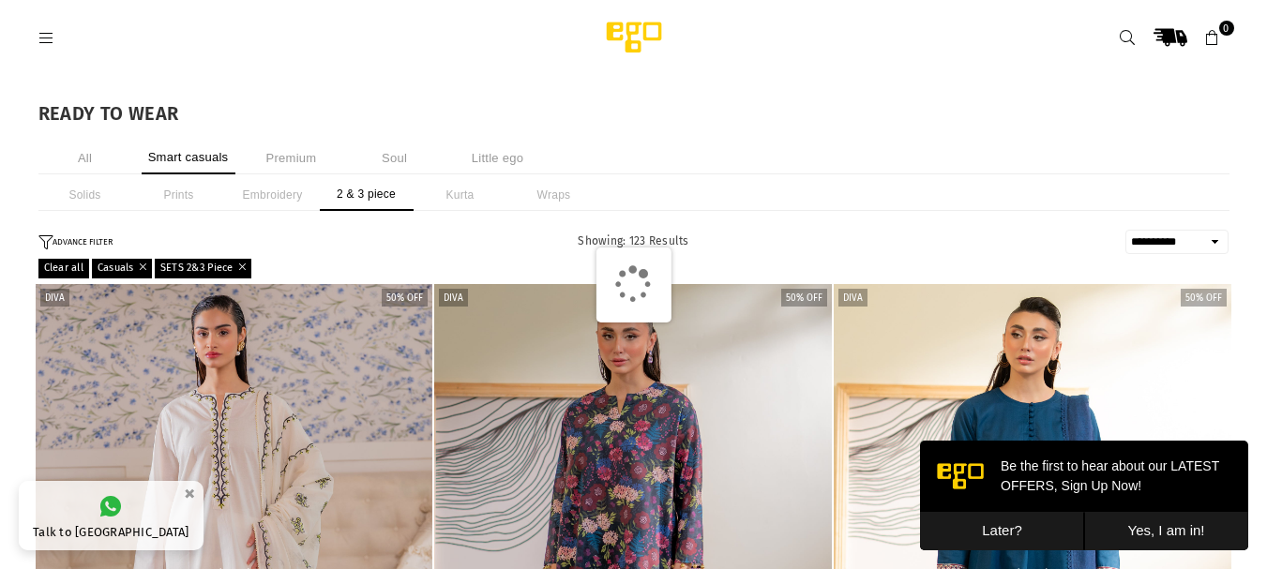
click at [982, 530] on button "Later?" at bounding box center [1002, 531] width 164 height 38
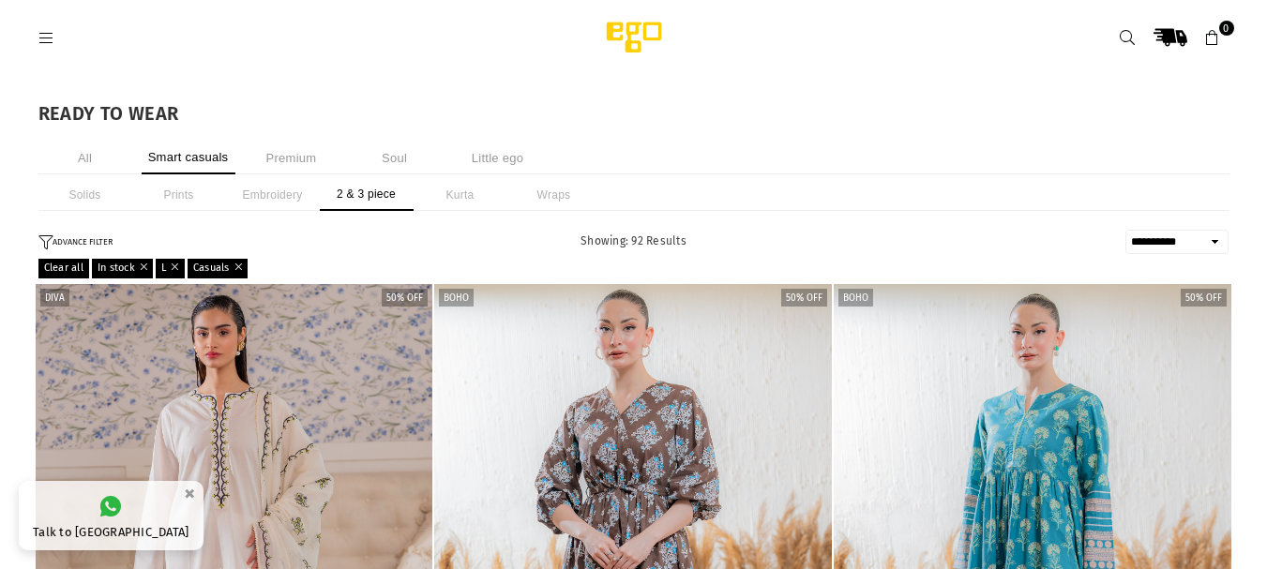
click at [90, 241] on button "ADVANCE FILTER" at bounding box center [75, 242] width 74 height 16
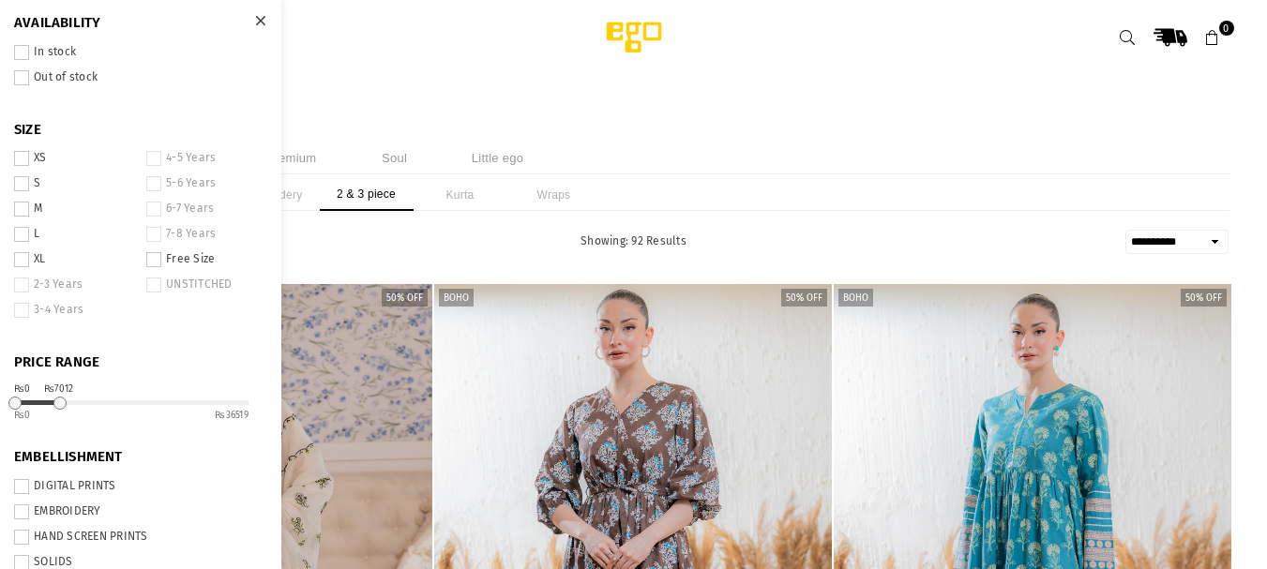
drag, startPoint x: 247, startPoint y: 402, endPoint x: 59, endPoint y: 419, distance: 188.3
click at [59, 419] on div "₨0 ₨7012 0 36519" at bounding box center [131, 410] width 234 height 21
click at [255, 23] on icon at bounding box center [260, 21] width 10 height 14
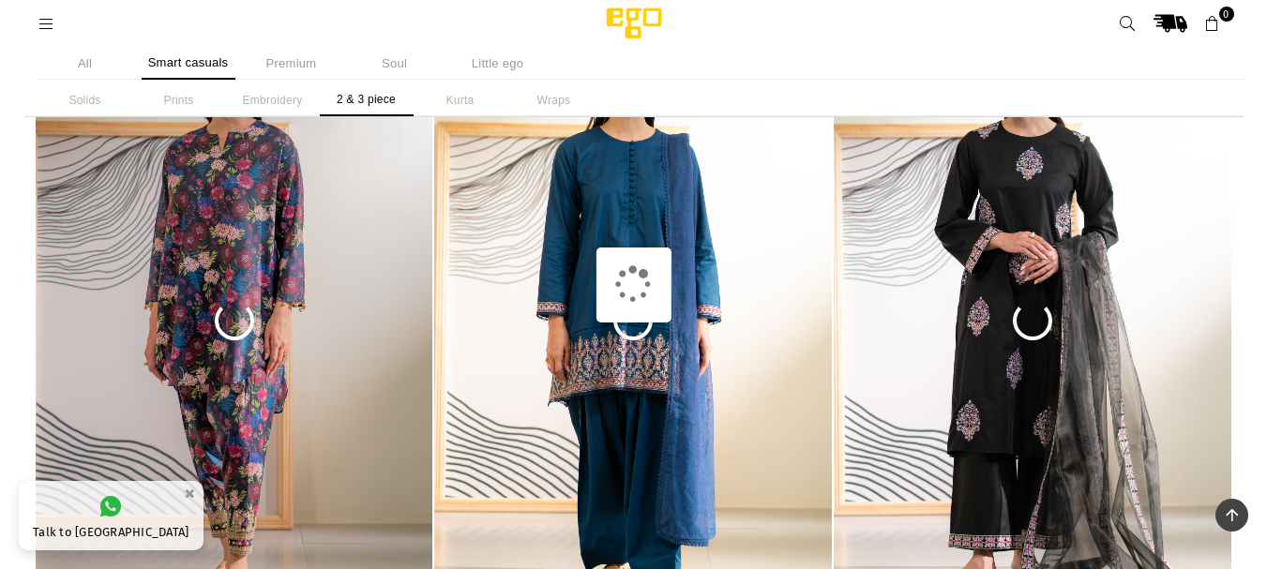
scroll to position [866, 0]
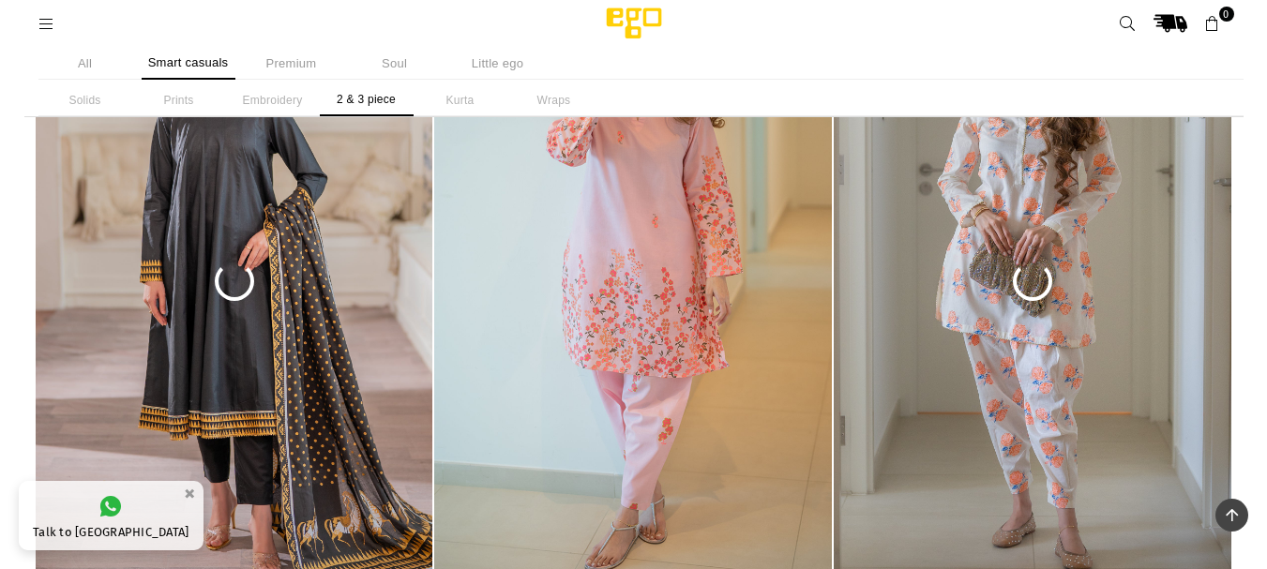
scroll to position [2298, 0]
